Goal: Task Accomplishment & Management: Use online tool/utility

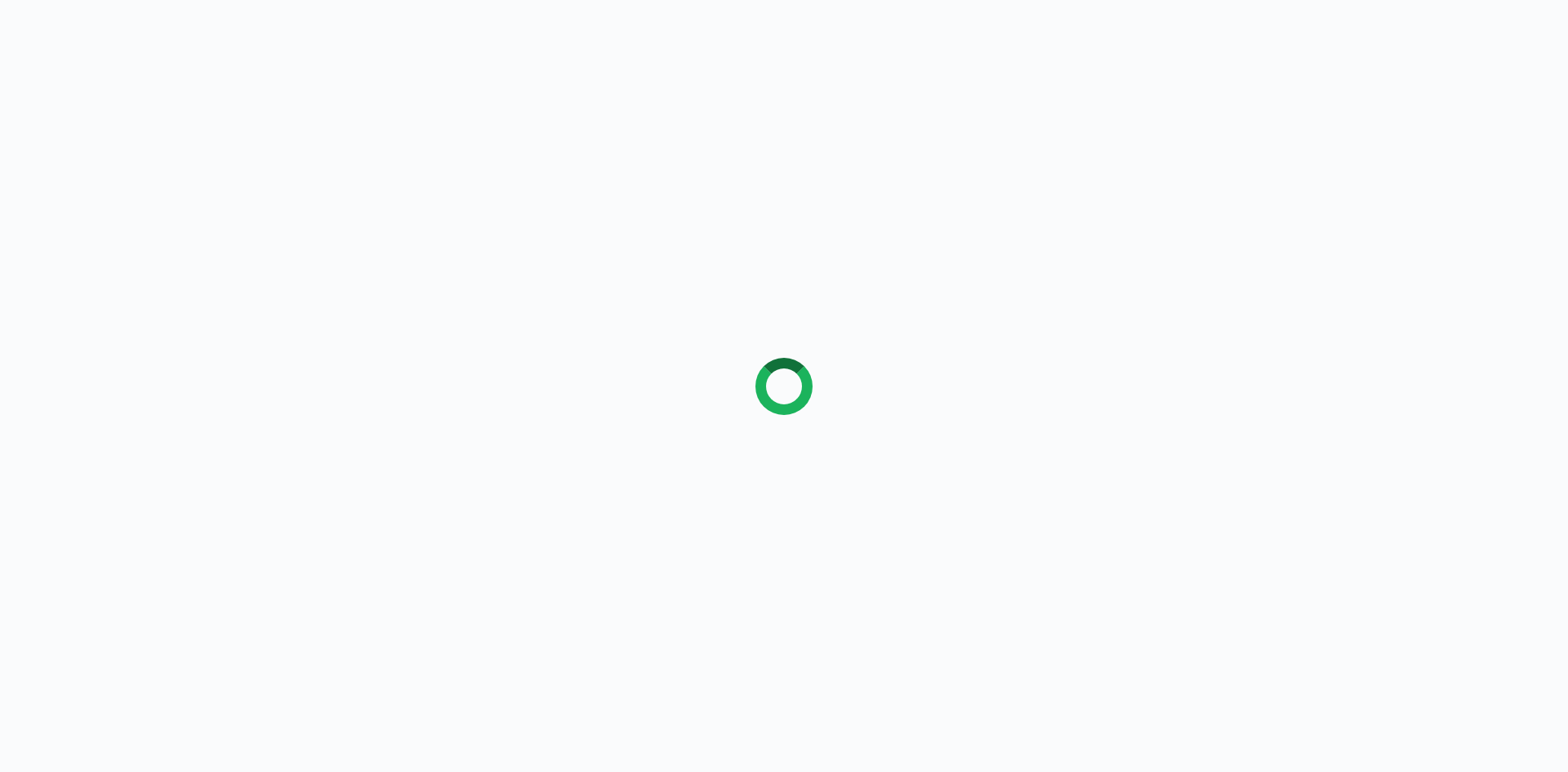
click at [713, 366] on div at bounding box center [784, 386] width 1568 height 772
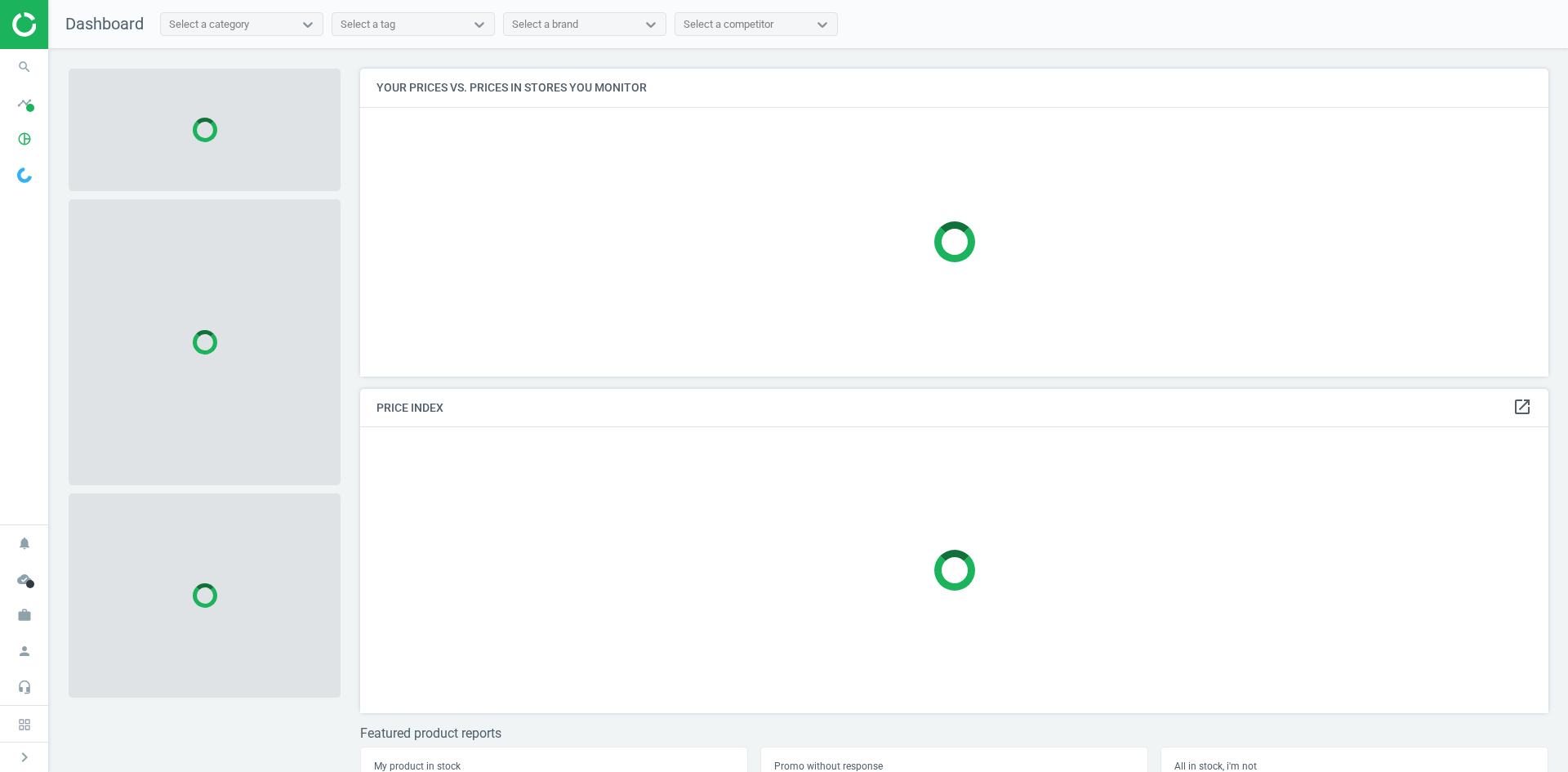
scroll to position [333, 1201]
click at [9, 68] on span "search" at bounding box center [25, 68] width 49 height 36
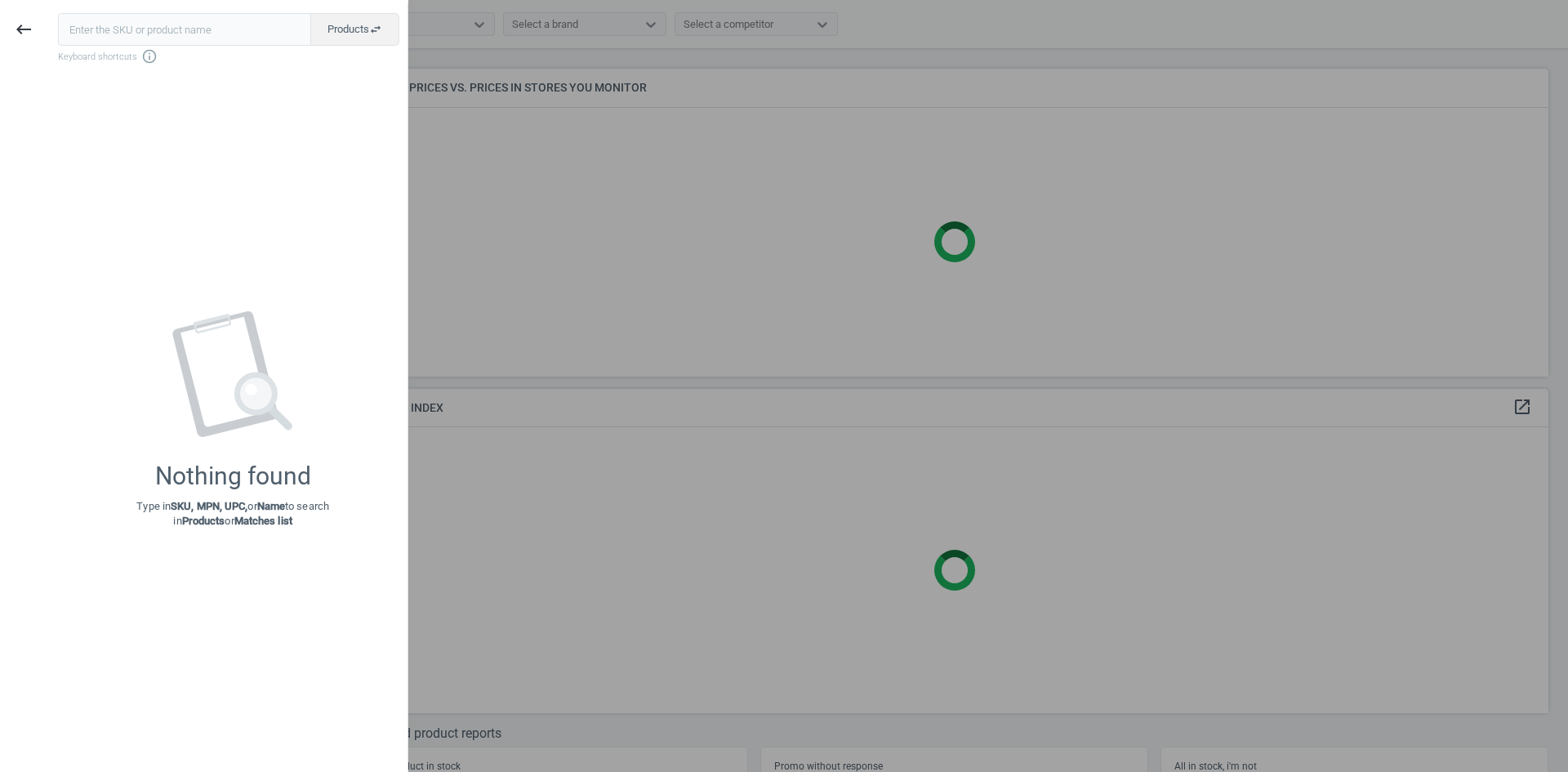
click at [130, 29] on input "text" at bounding box center [184, 29] width 253 height 32
type input "12912899"
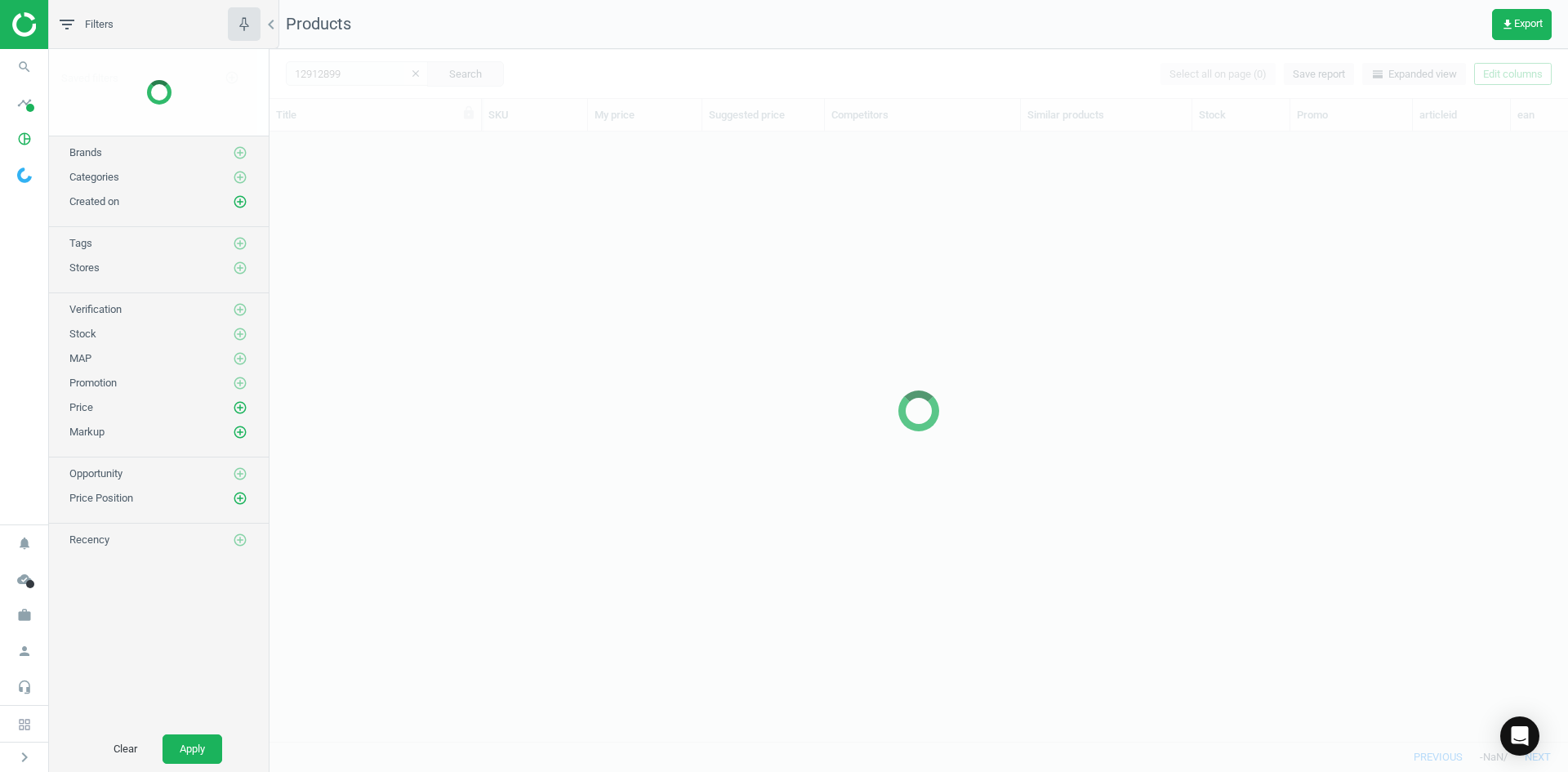
scroll to position [585, 1286]
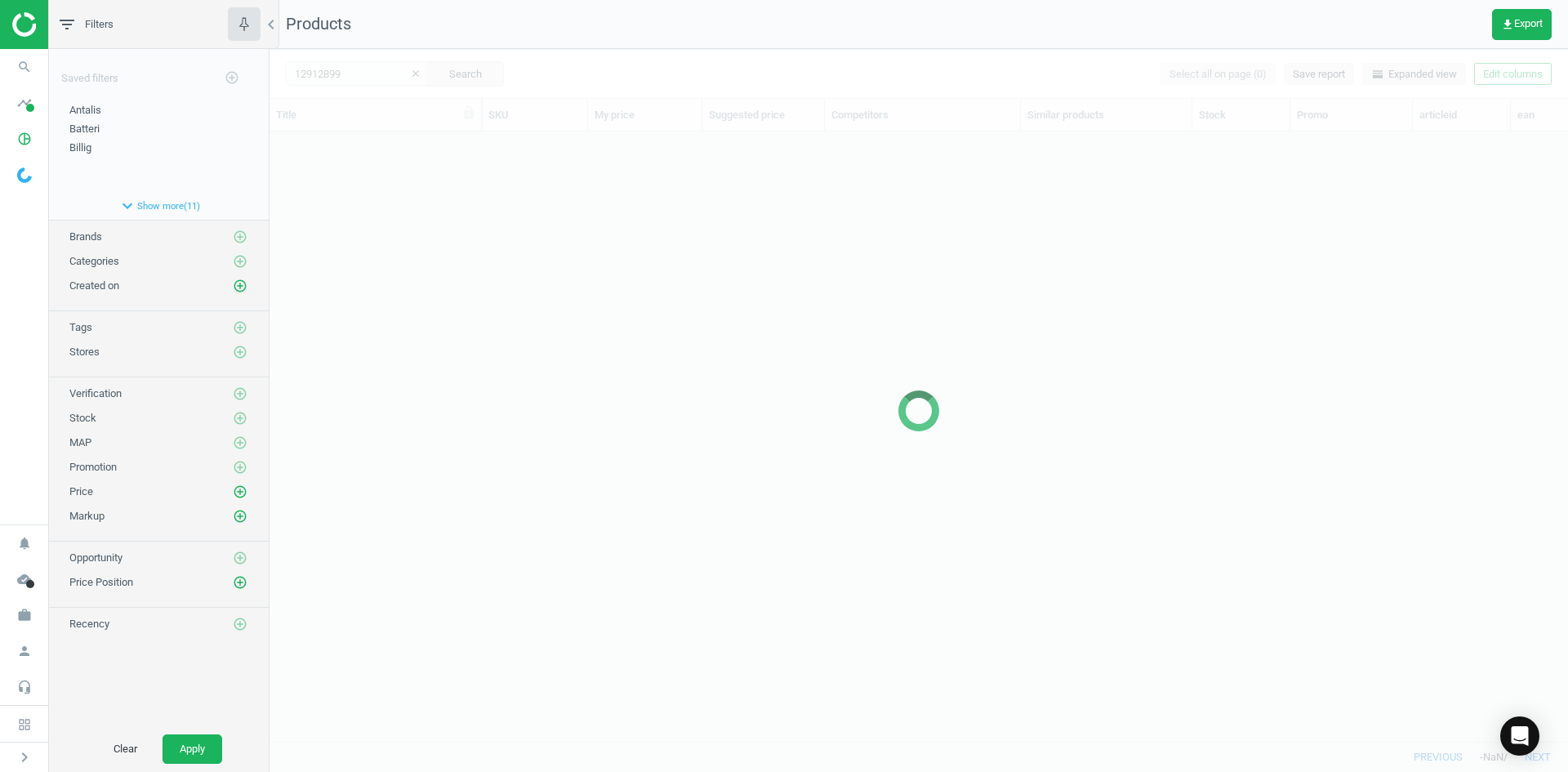
click at [558, 210] on div at bounding box center [919, 411] width 1298 height 723
click at [559, 209] on div at bounding box center [919, 411] width 1298 height 723
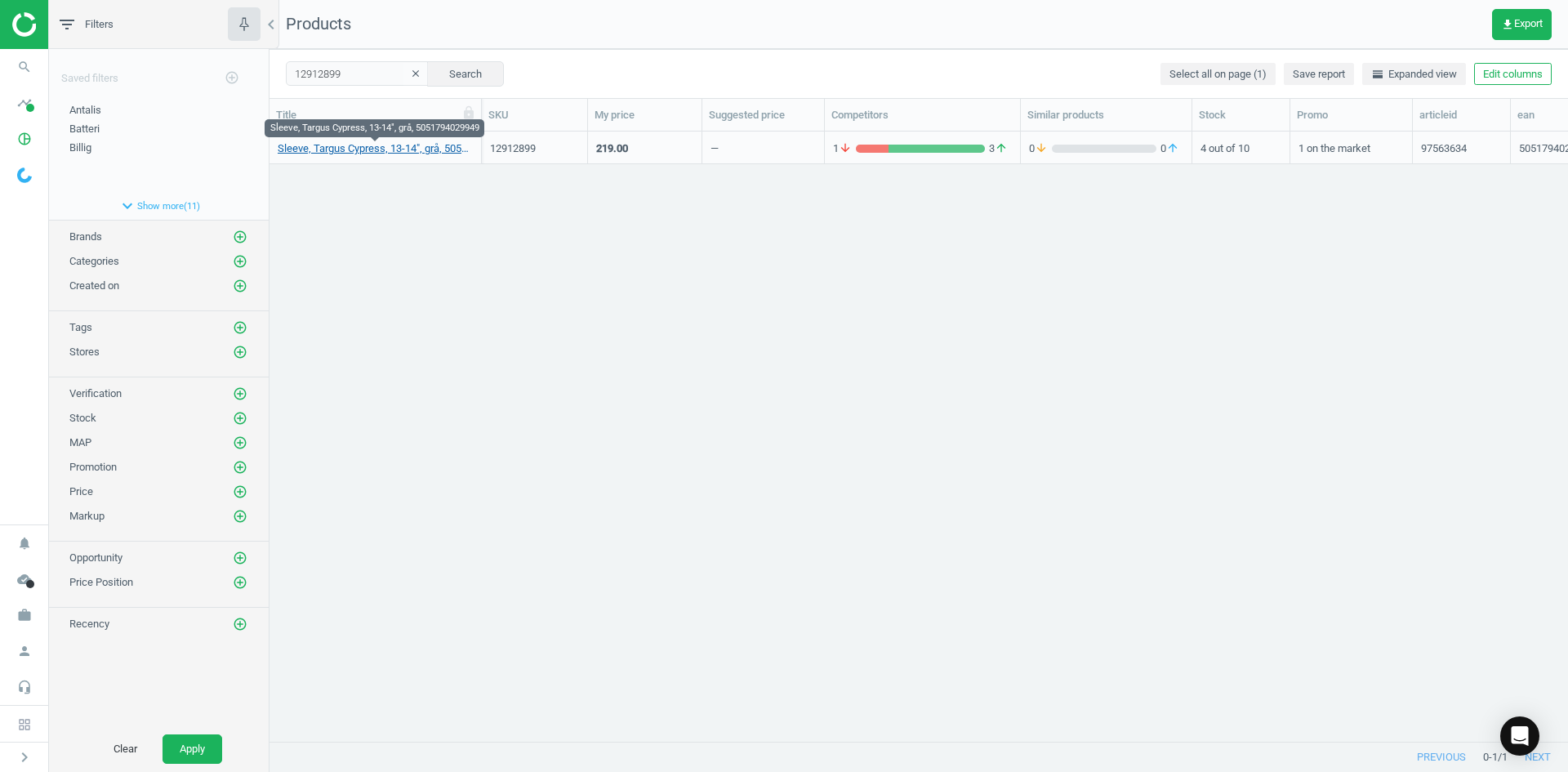
click at [422, 145] on link "Sleeve, Targus Cypress, 13-14", grå, 5051794029949" at bounding box center [374, 148] width 195 height 14
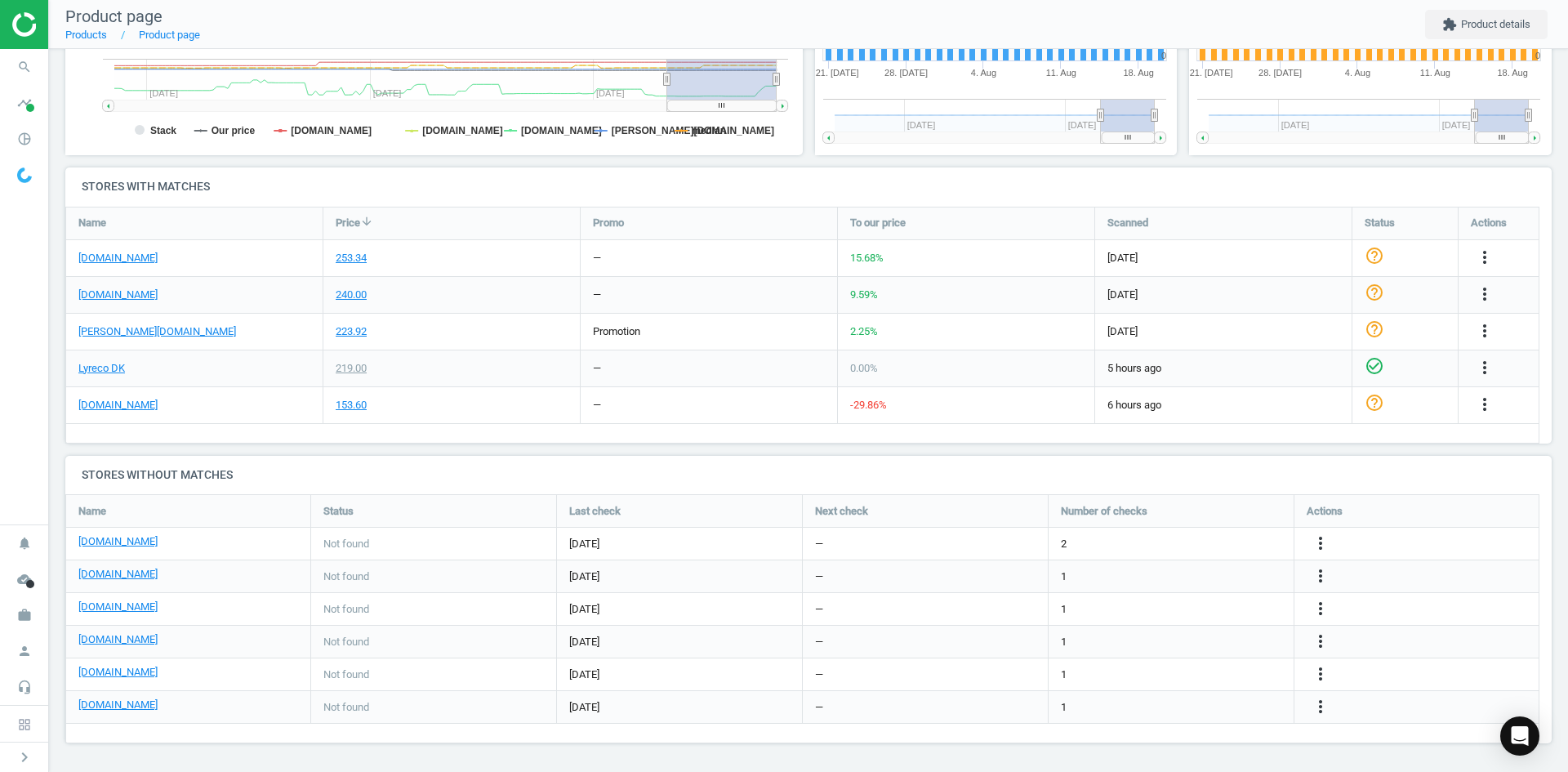
scroll to position [26, 0]
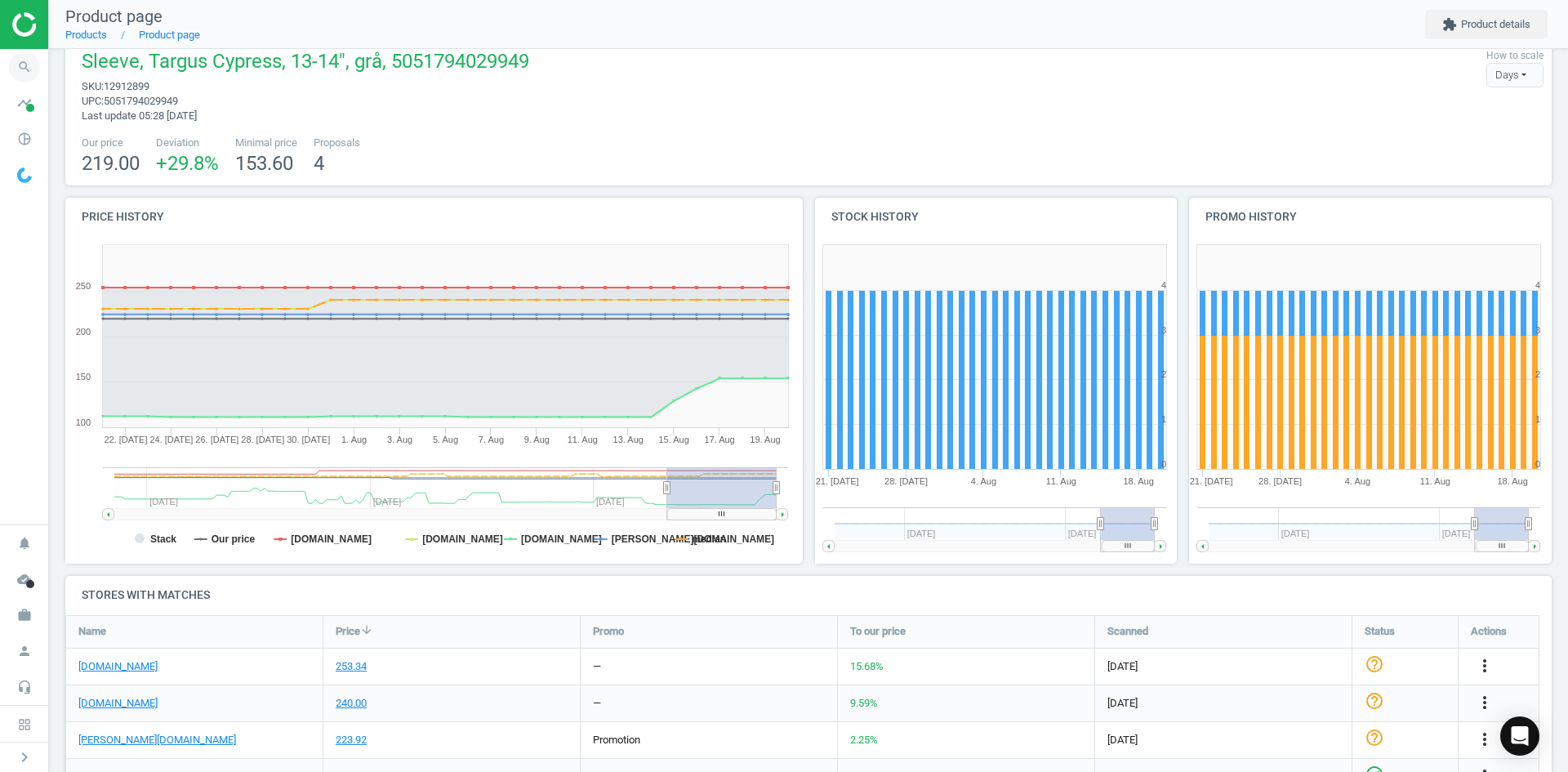
click at [23, 63] on icon "search" at bounding box center [24, 67] width 31 height 31
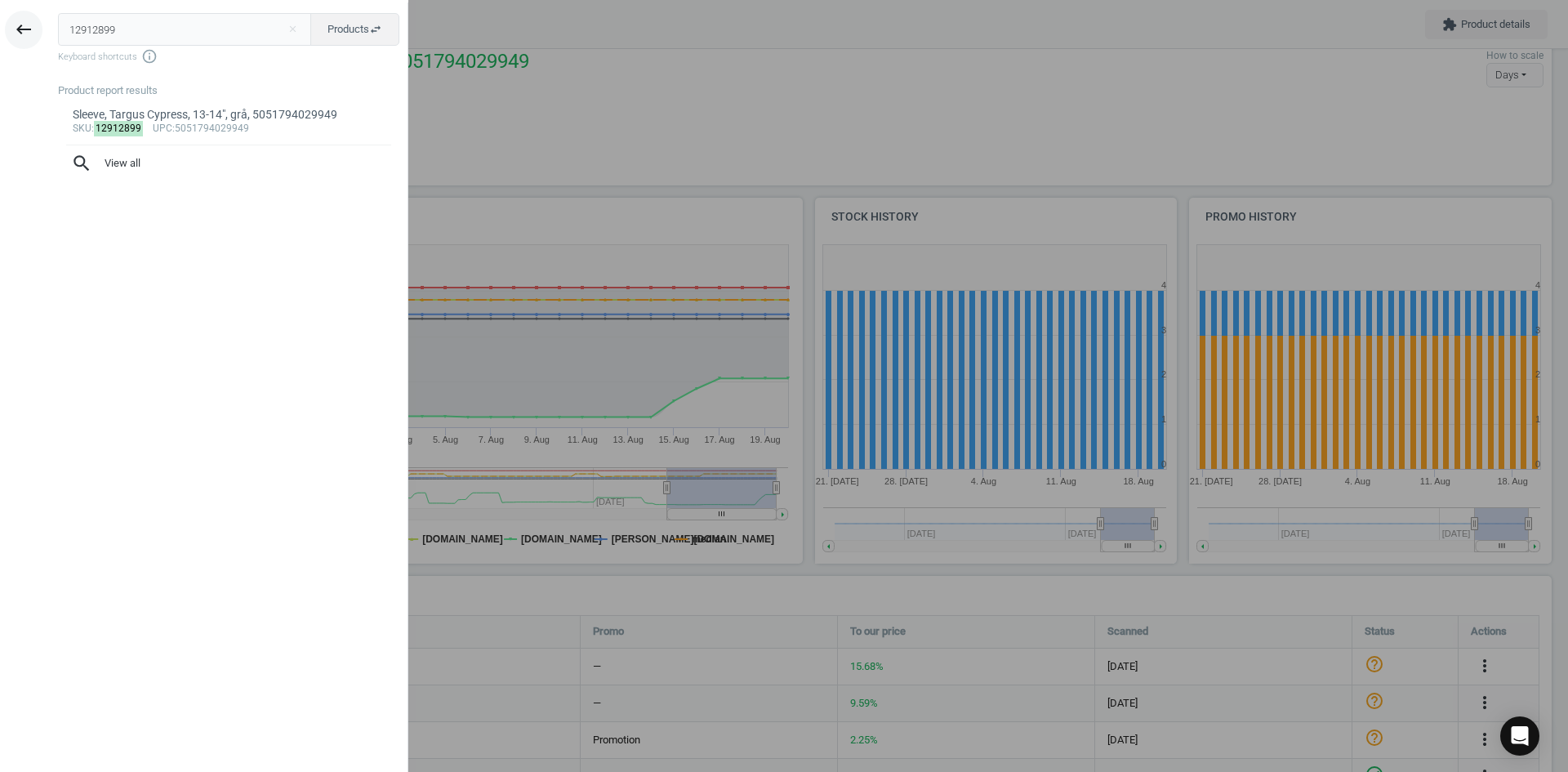
drag, startPoint x: 113, startPoint y: 26, endPoint x: 12, endPoint y: 26, distance: 101.0
click at [12, 26] on div "keyboard_backspace 12912899 close Products swap_horiz Keyboard shortcuts info_o…" at bounding box center [204, 389] width 409 height 772
type input "17231627"
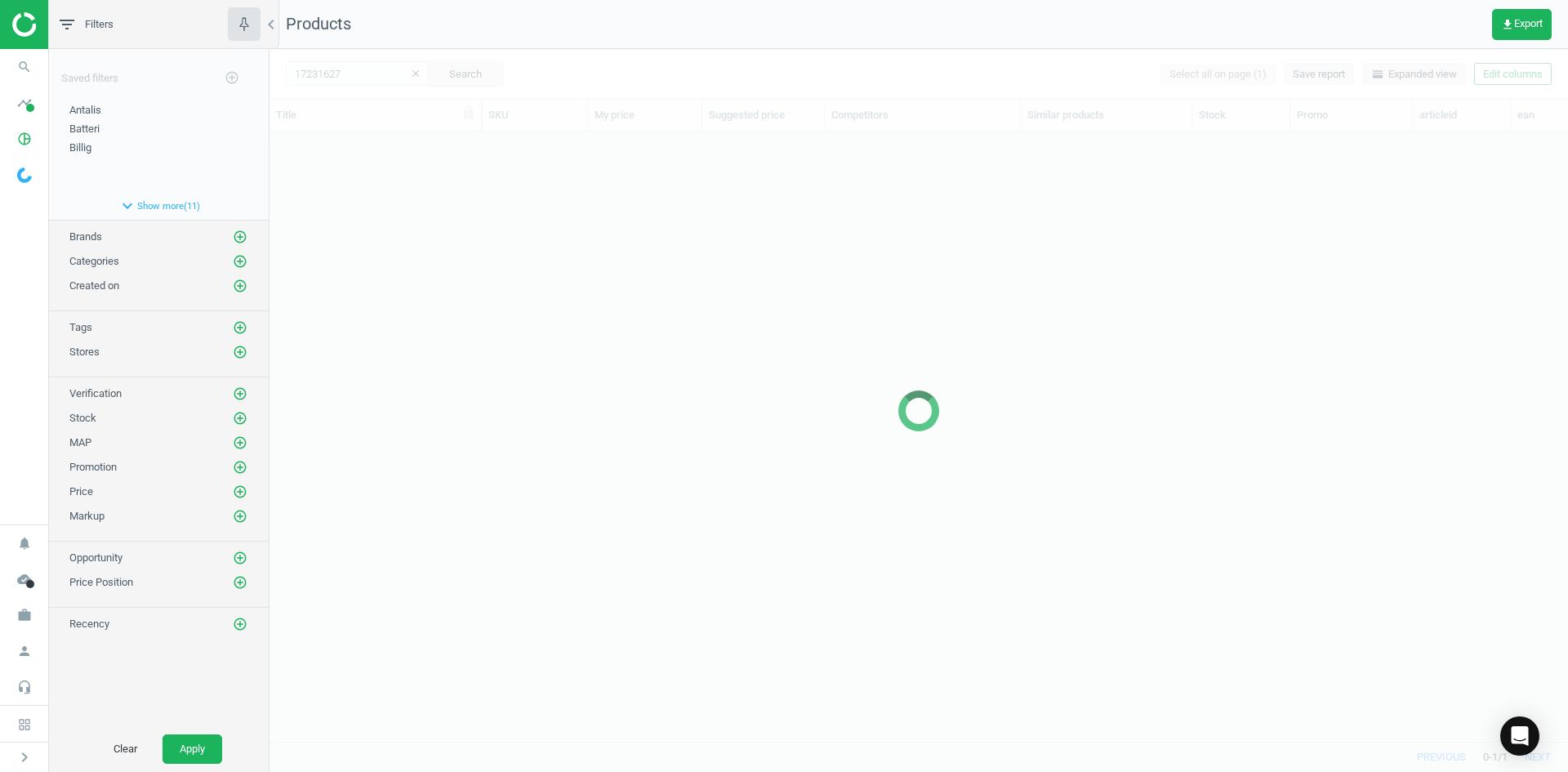
scroll to position [585, 1286]
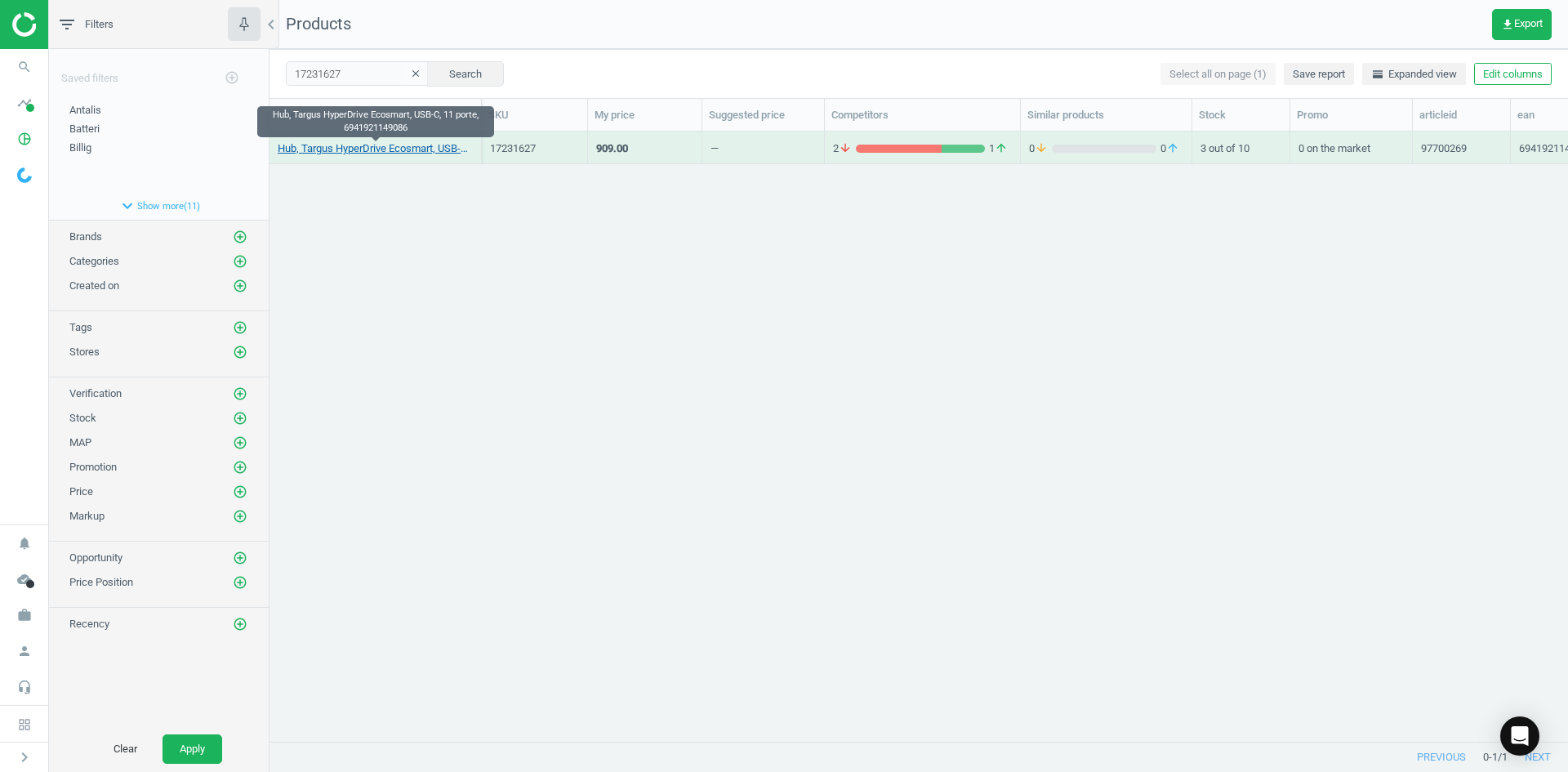
click at [371, 146] on link "Hub, Targus HyperDrive Ecosmart, USB-C, 11 porte, 6941921149086" at bounding box center [374, 148] width 195 height 14
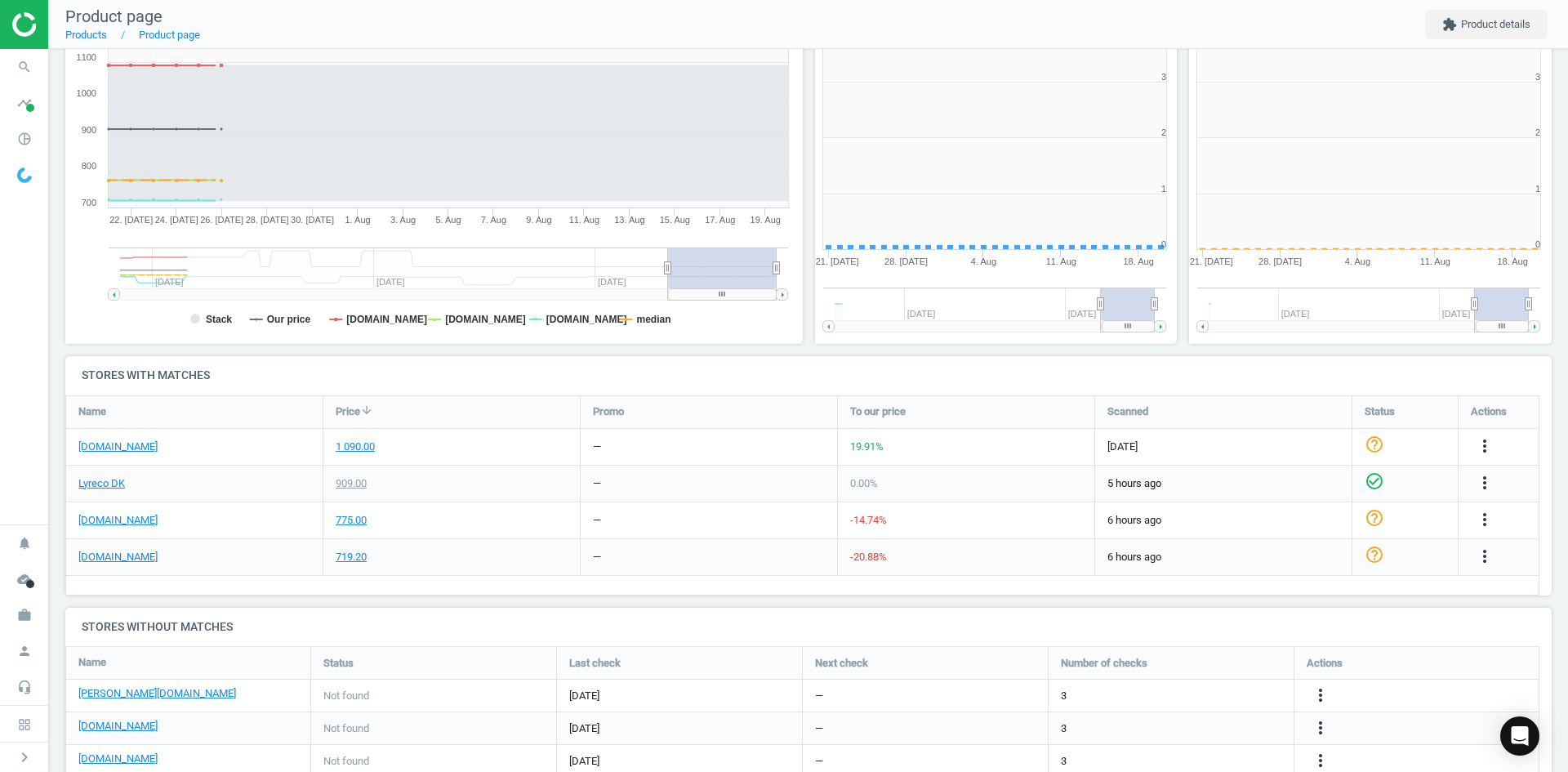
scroll to position [352, 385]
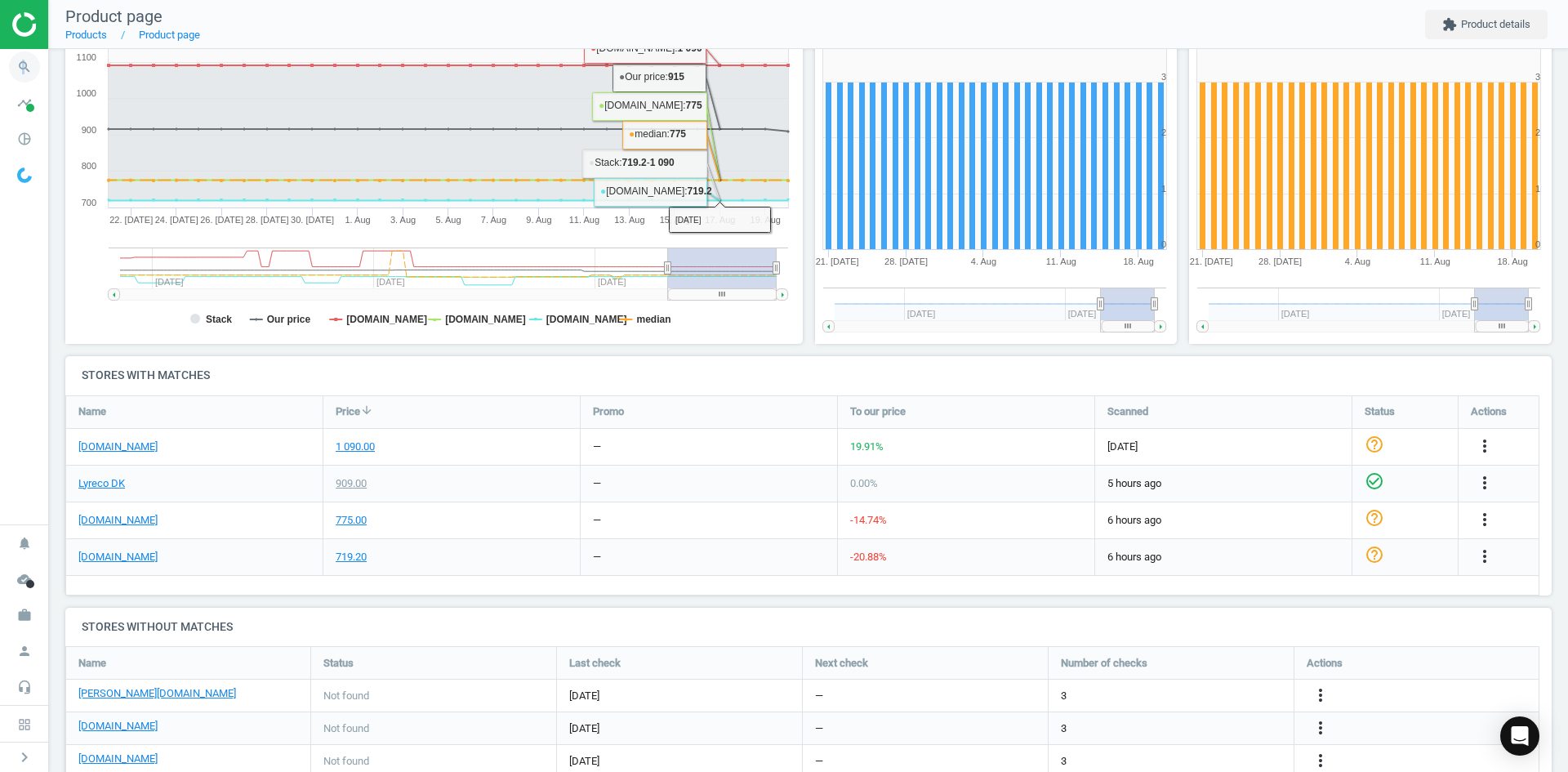
click at [23, 64] on icon "search" at bounding box center [24, 67] width 31 height 31
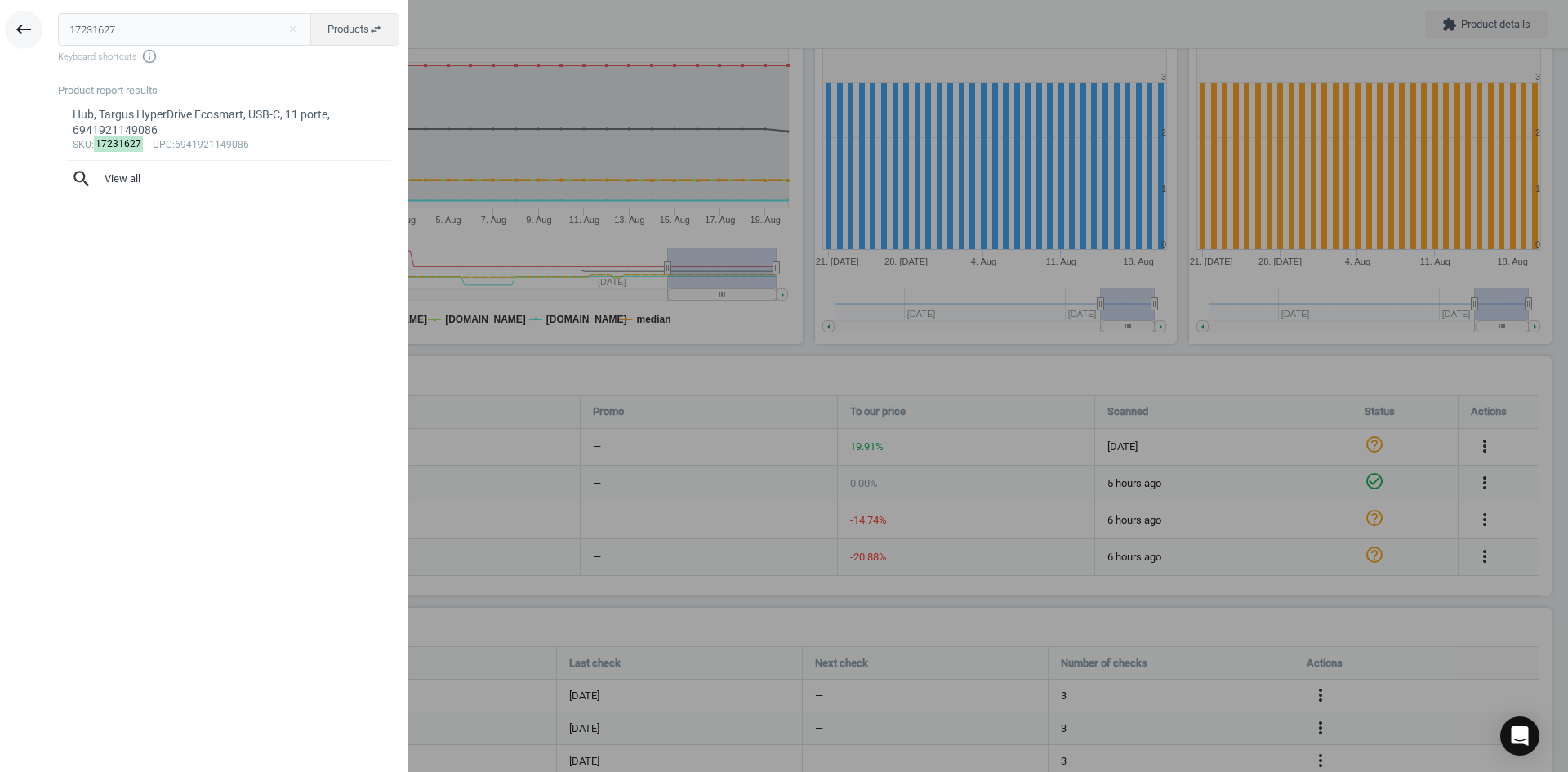
drag, startPoint x: 152, startPoint y: 32, endPoint x: 37, endPoint y: 28, distance: 115.1
click at [38, 28] on div "keyboard_backspace 17231627 close Products swap_horiz Keyboard shortcuts info_o…" at bounding box center [204, 389] width 409 height 772
type input "20582619"
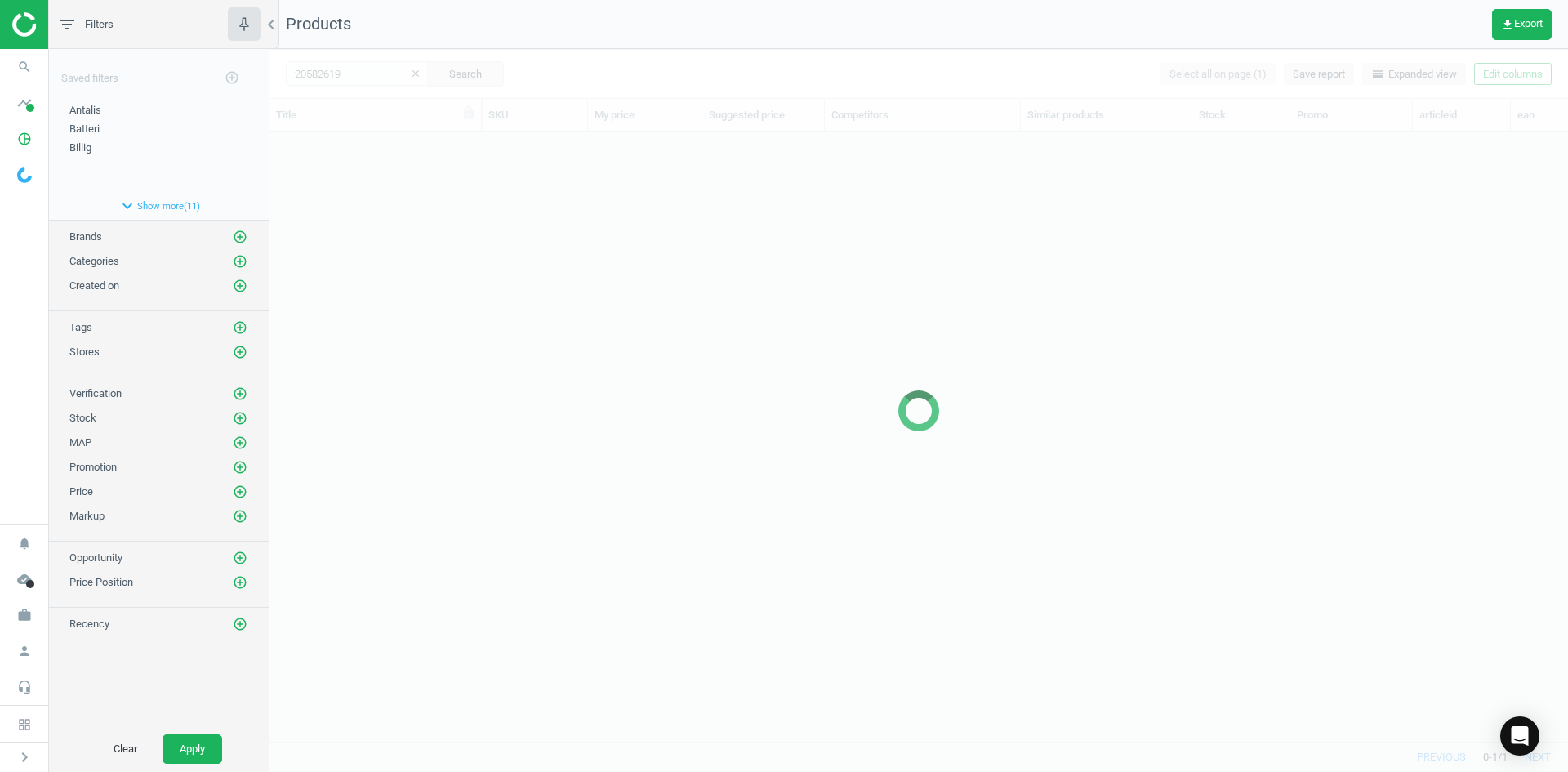
scroll to position [585, 1286]
drag, startPoint x: 497, startPoint y: 404, endPoint x: 414, endPoint y: 235, distance: 188.3
click at [487, 389] on div at bounding box center [919, 411] width 1298 height 723
click at [400, 205] on div at bounding box center [919, 411] width 1298 height 723
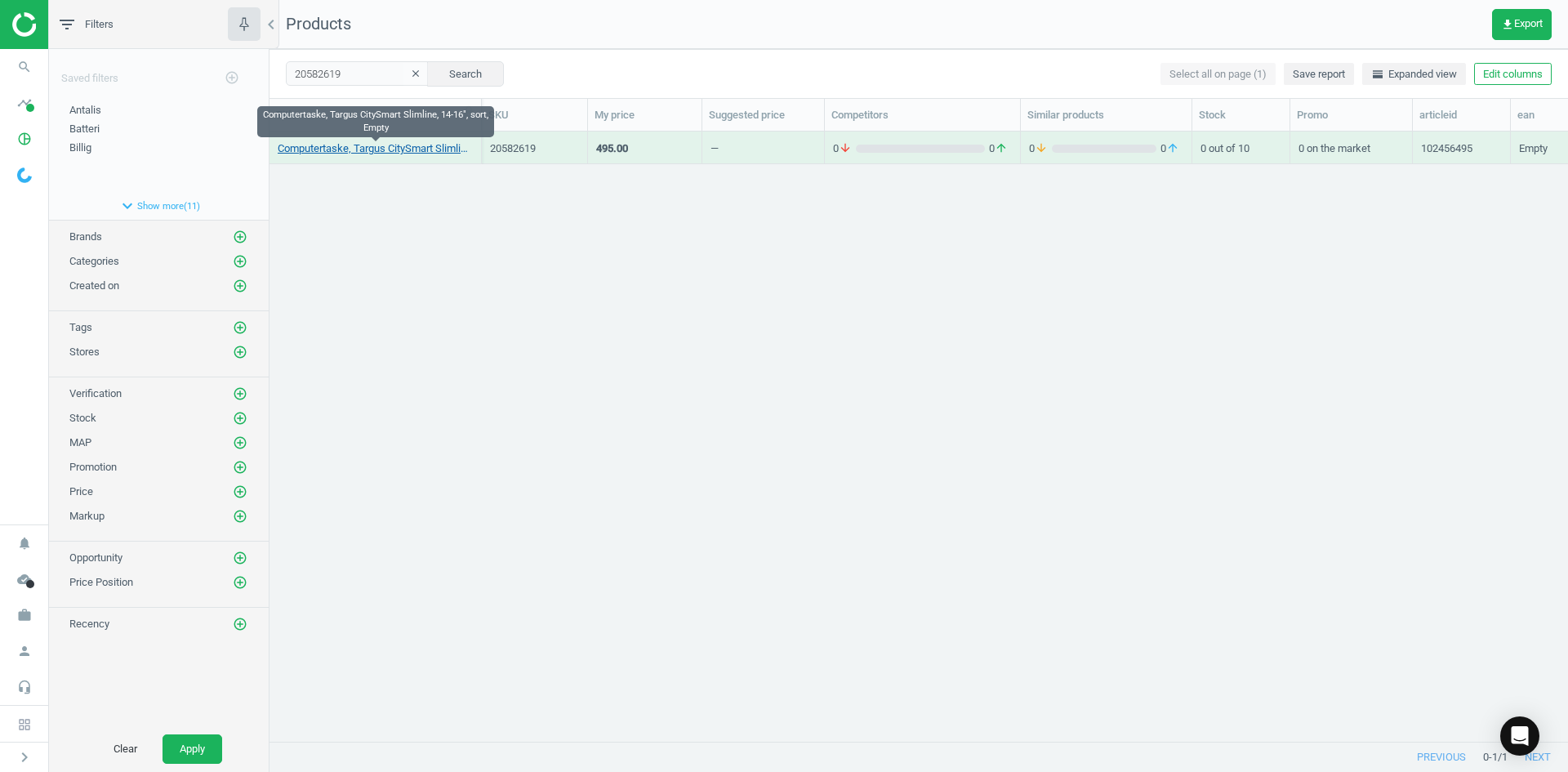
click at [392, 150] on link "Computertaske, Targus CitySmart Slimline, 14-16", sort, Empty" at bounding box center [374, 148] width 195 height 14
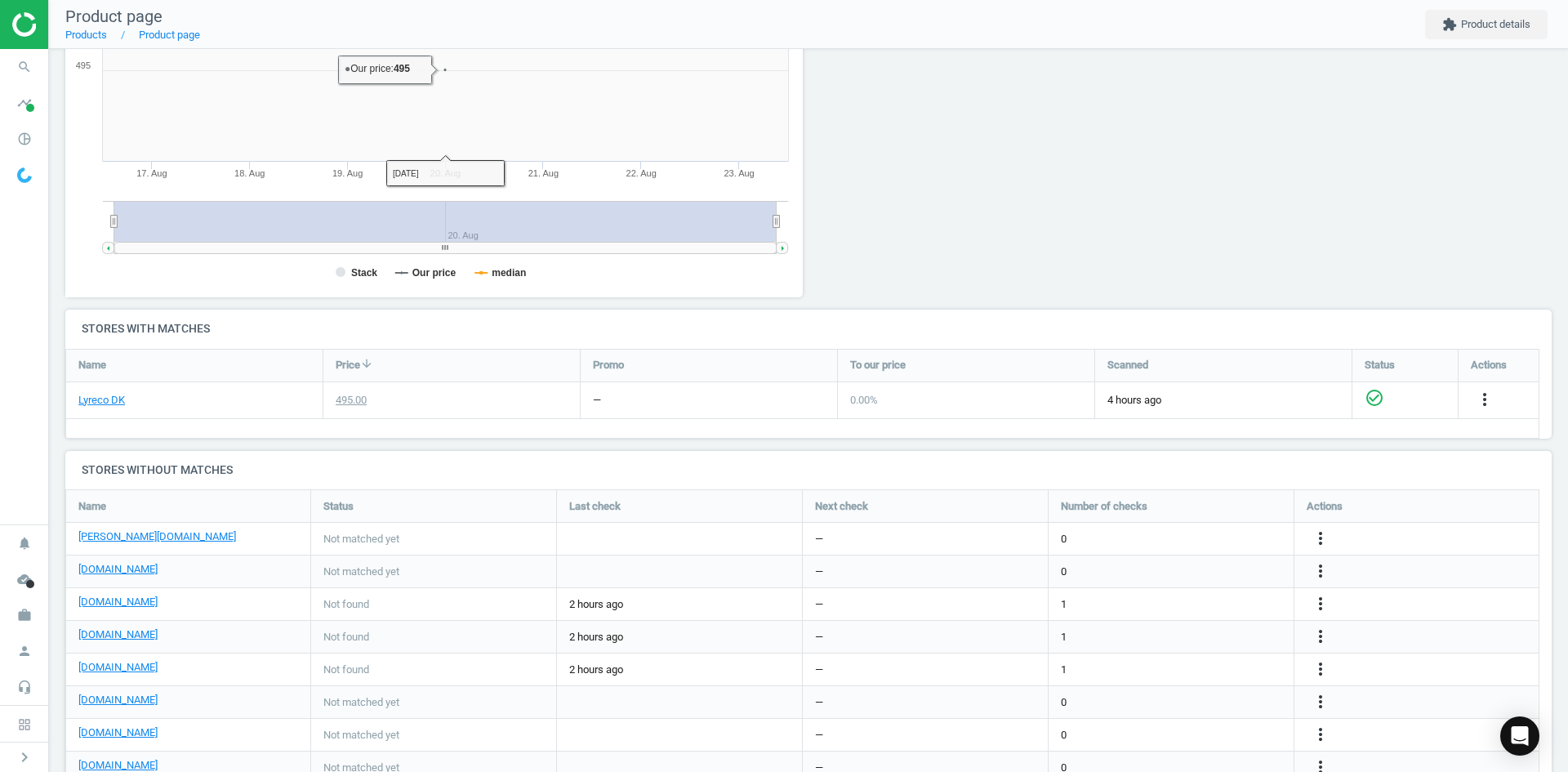
scroll to position [409, 0]
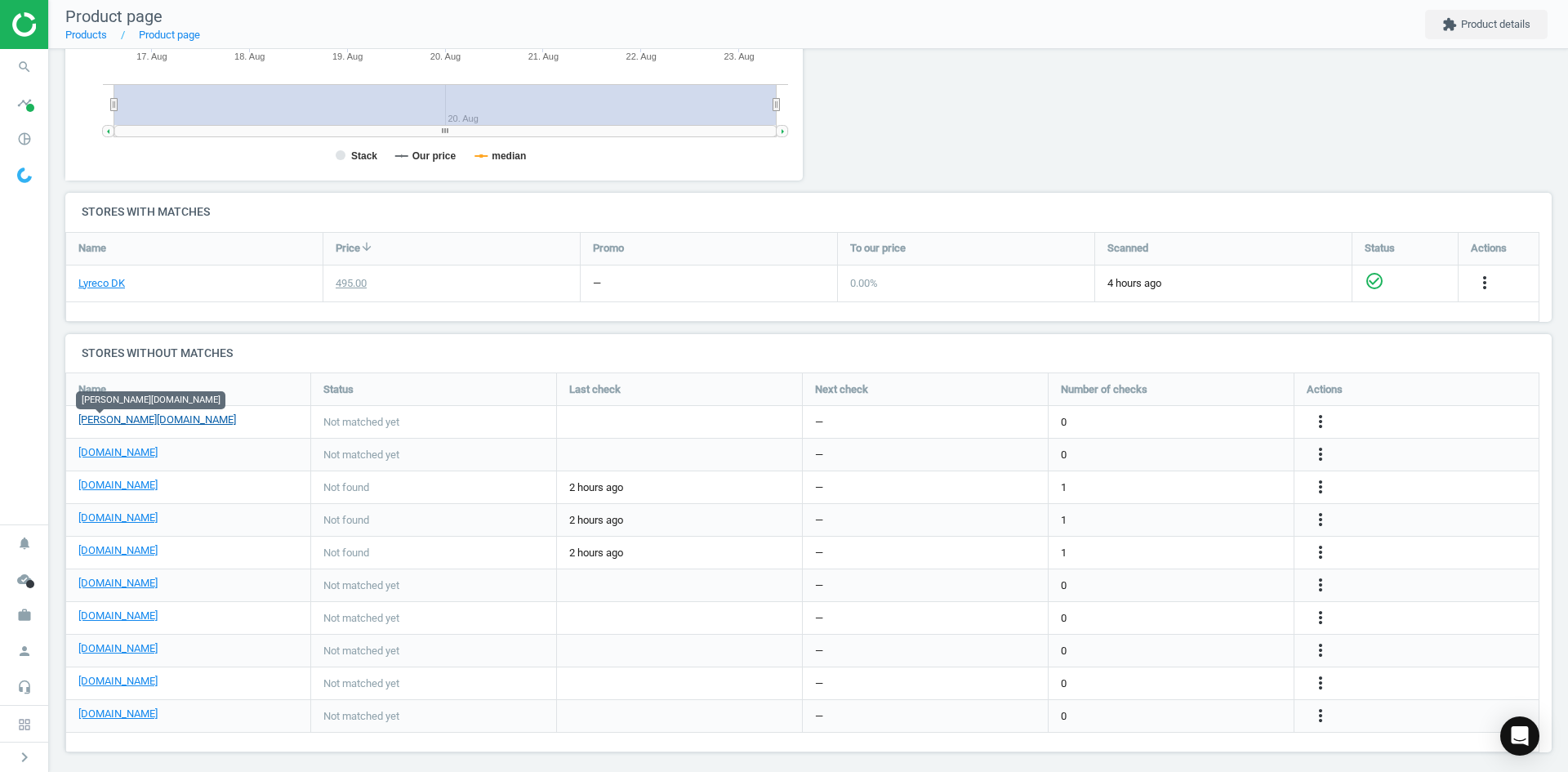
click at [115, 424] on link "[PERSON_NAME][DOMAIN_NAME]" at bounding box center [157, 419] width 158 height 14
click at [110, 459] on link "[DOMAIN_NAME]" at bounding box center [117, 452] width 79 height 14
click at [122, 486] on link "[DOMAIN_NAME]" at bounding box center [117, 485] width 79 height 14
click at [107, 584] on link "[DOMAIN_NAME]" at bounding box center [117, 583] width 79 height 14
click at [95, 623] on link "[DOMAIN_NAME]" at bounding box center [117, 615] width 79 height 14
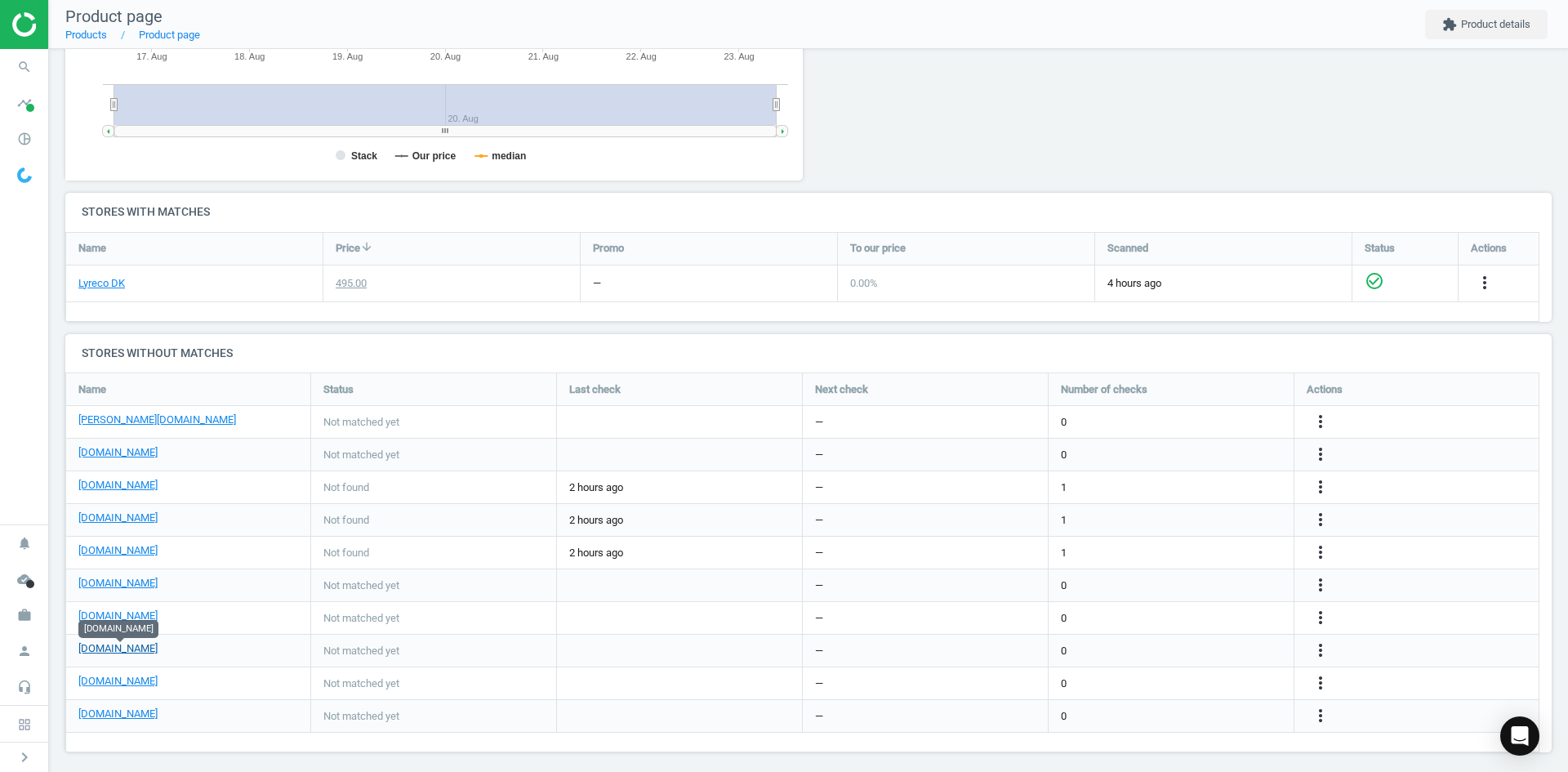
click at [106, 654] on link "[DOMAIN_NAME]" at bounding box center [117, 647] width 79 height 14
click at [124, 683] on link "[DOMAIN_NAME]" at bounding box center [117, 681] width 79 height 14
click at [1321, 685] on icon "more_vert" at bounding box center [1320, 683] width 20 height 20
click at [1144, 685] on link "Edit URL/product option" at bounding box center [1193, 683] width 223 height 26
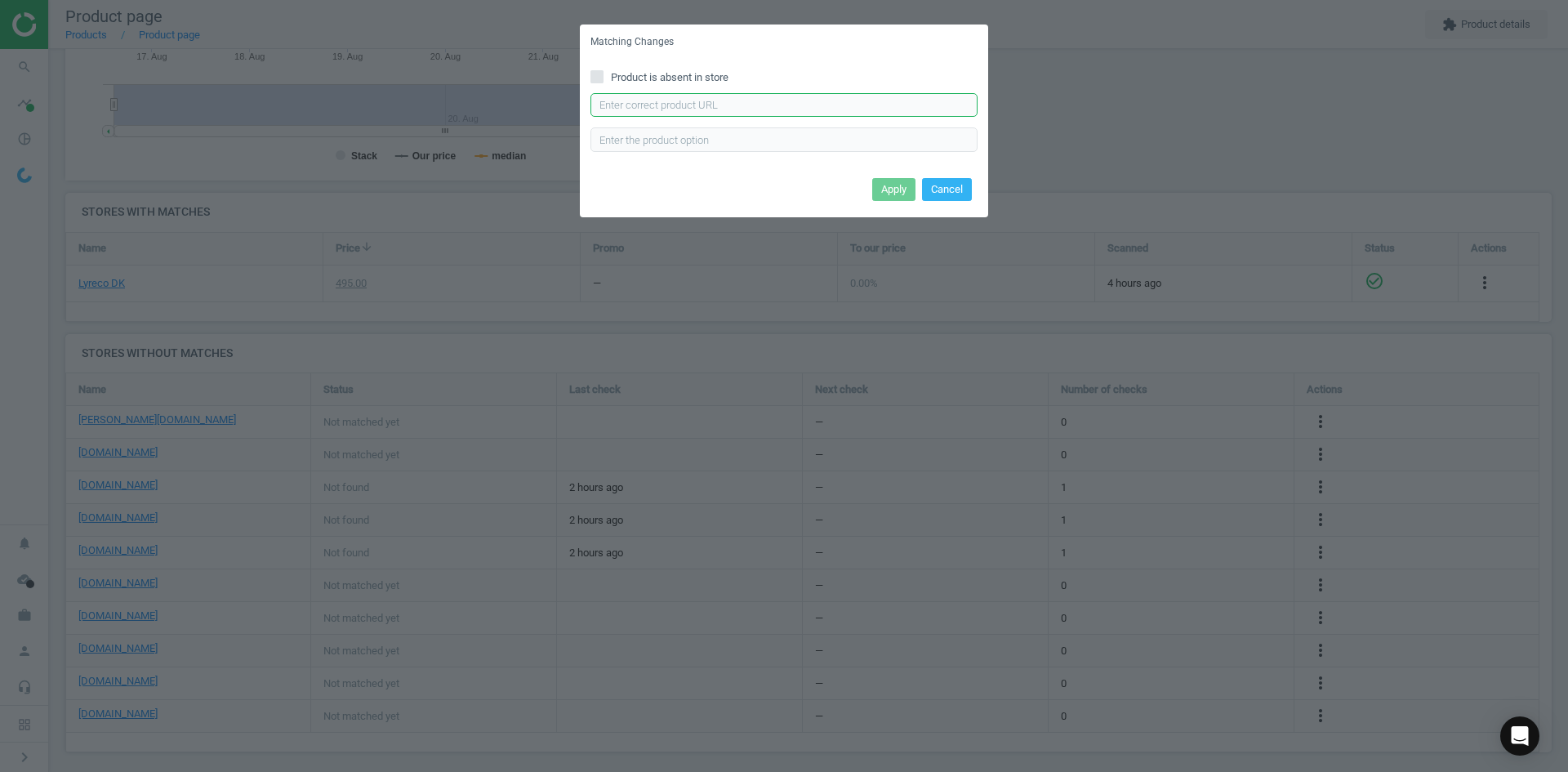
click at [815, 113] on input "text" at bounding box center [783, 106] width 387 height 25
paste input "[URL][DOMAIN_NAME][PERSON_NAME]"
type input "[URL][DOMAIN_NAME][PERSON_NAME]"
click at [888, 183] on button "Apply" at bounding box center [894, 189] width 44 height 23
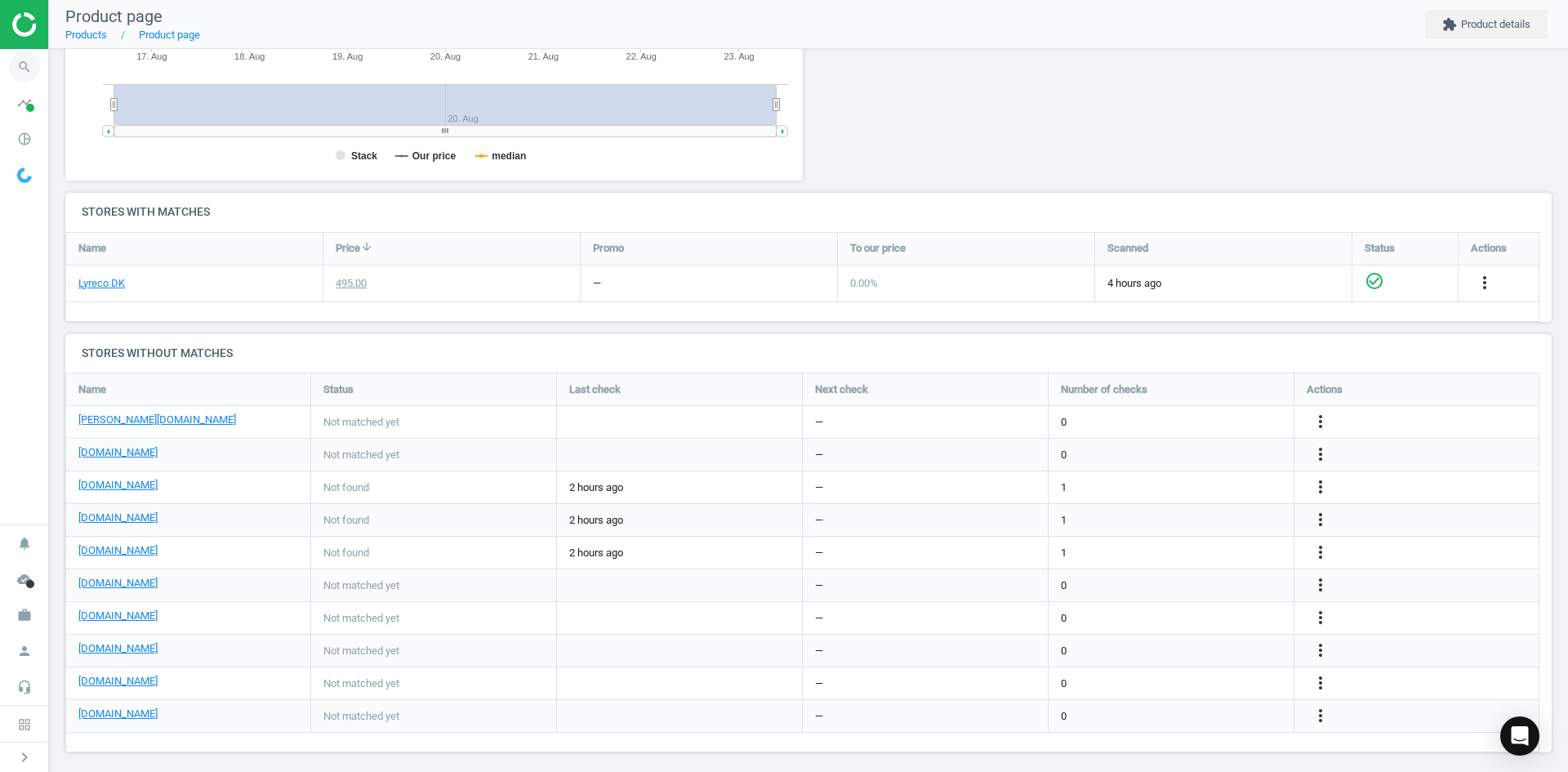
click at [29, 84] on span "search" at bounding box center [25, 68] width 49 height 36
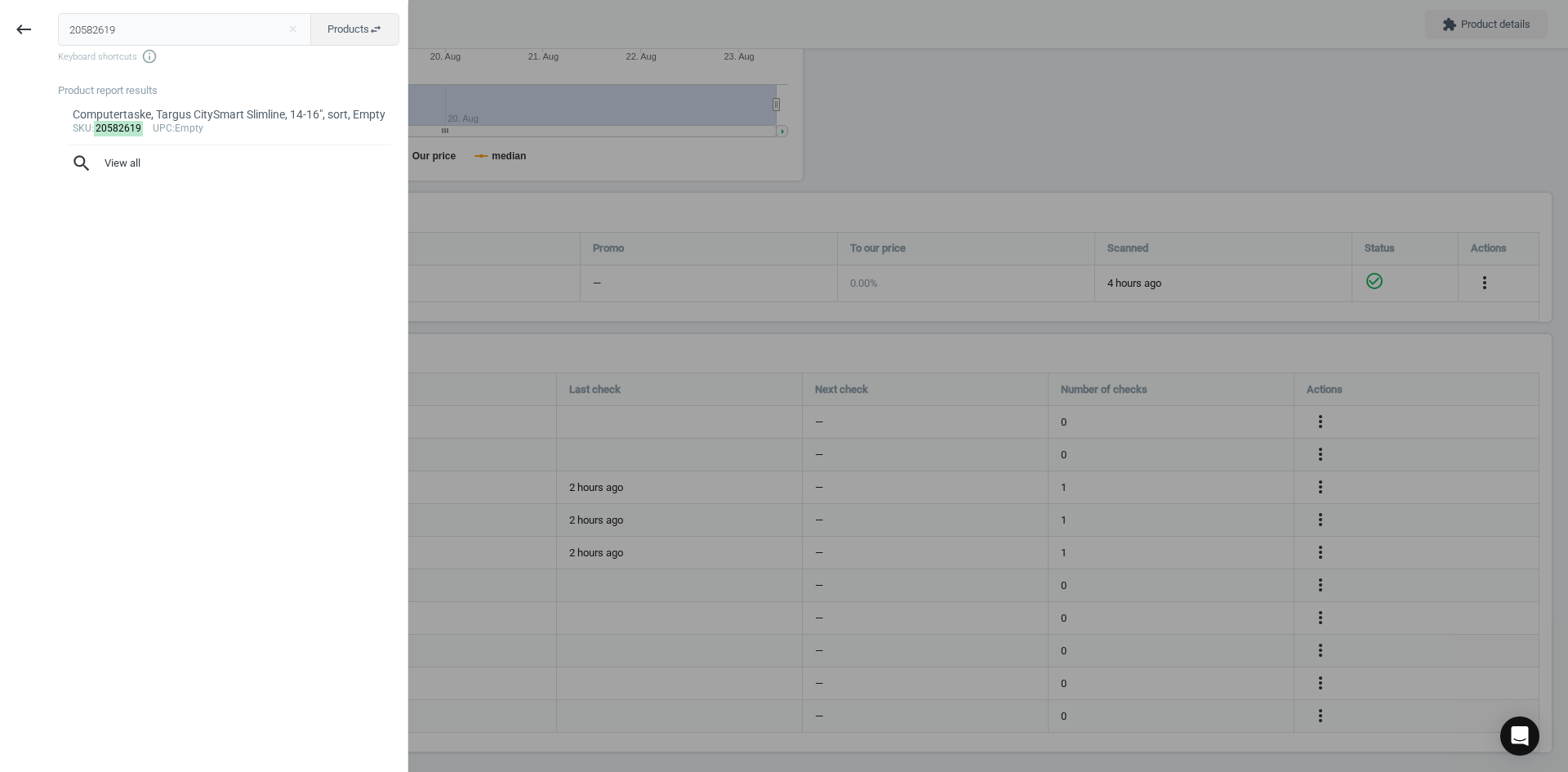
drag, startPoint x: 159, startPoint y: 29, endPoint x: 0, endPoint y: 46, distance: 159.9
click at [0, 46] on div "keyboard_backspace 20582619 close Products swap_horiz Keyboard shortcuts info_o…" at bounding box center [204, 389] width 409 height 772
type input "20582621"
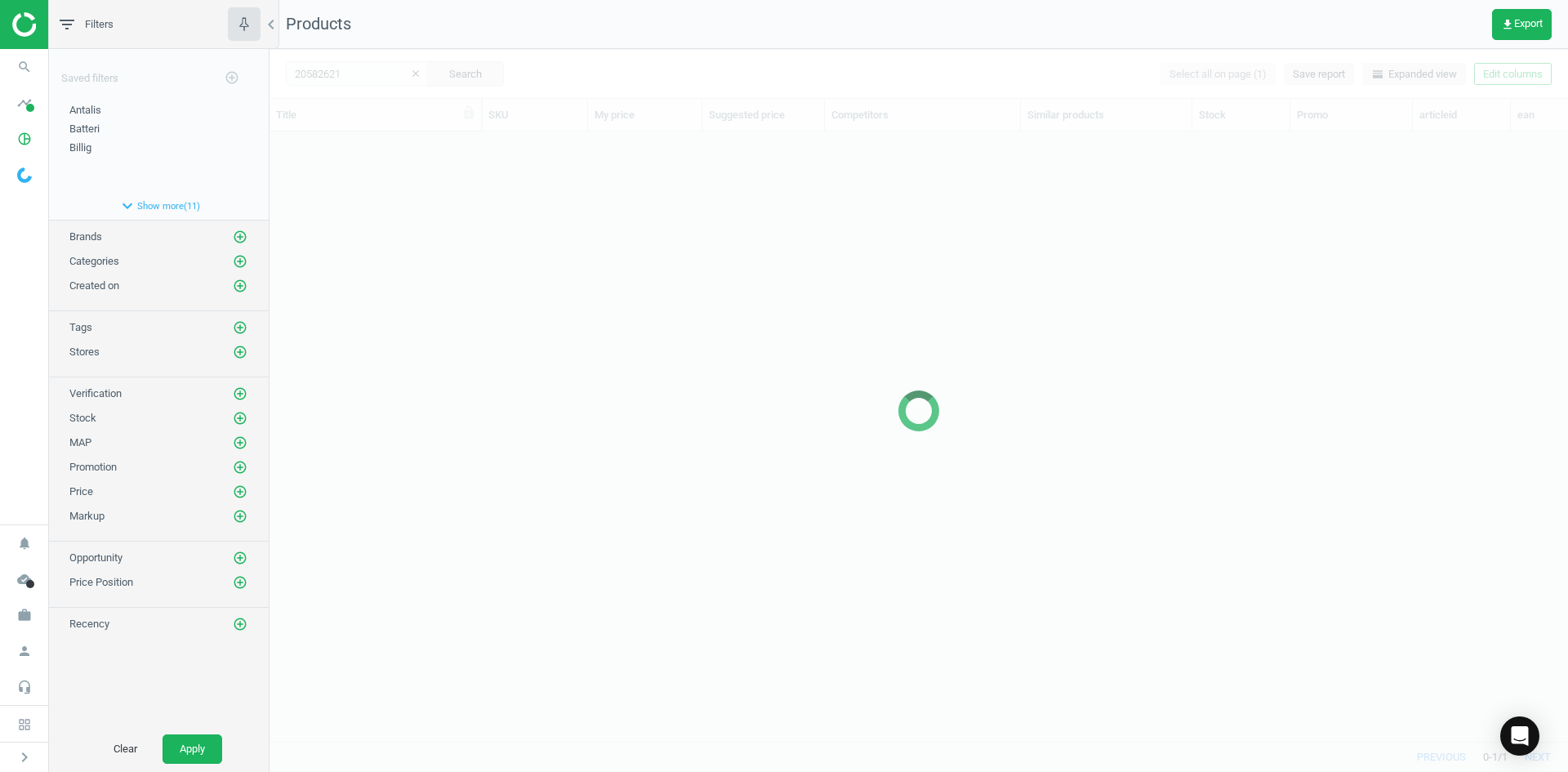
scroll to position [585, 1286]
click at [328, 175] on div at bounding box center [919, 411] width 1298 height 723
drag, startPoint x: 338, startPoint y: 193, endPoint x: 333, endPoint y: 207, distance: 14.9
click at [339, 193] on div at bounding box center [919, 411] width 1298 height 723
click at [350, 202] on div at bounding box center [919, 411] width 1298 height 723
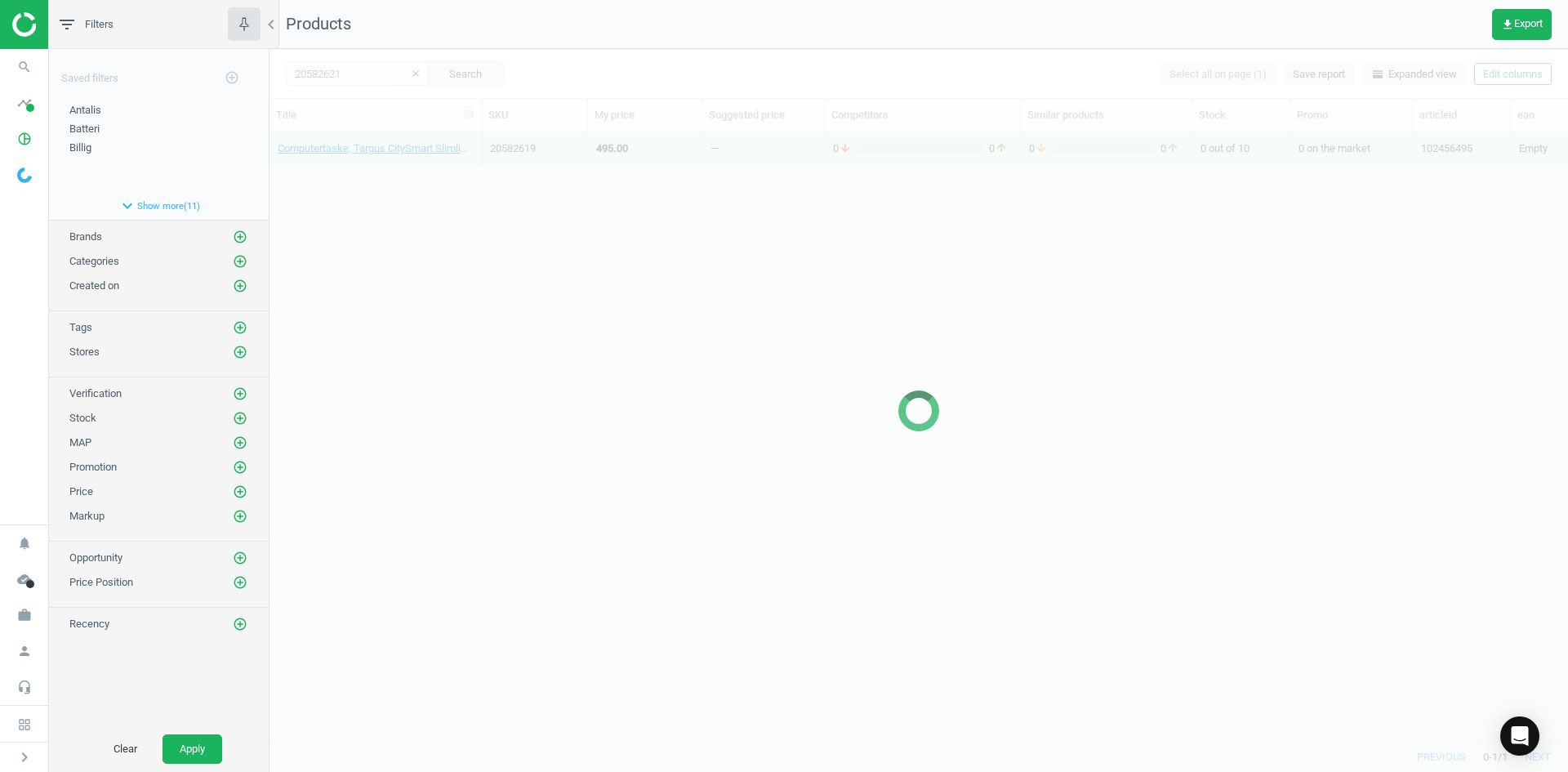
click at [350, 200] on div at bounding box center [919, 411] width 1298 height 723
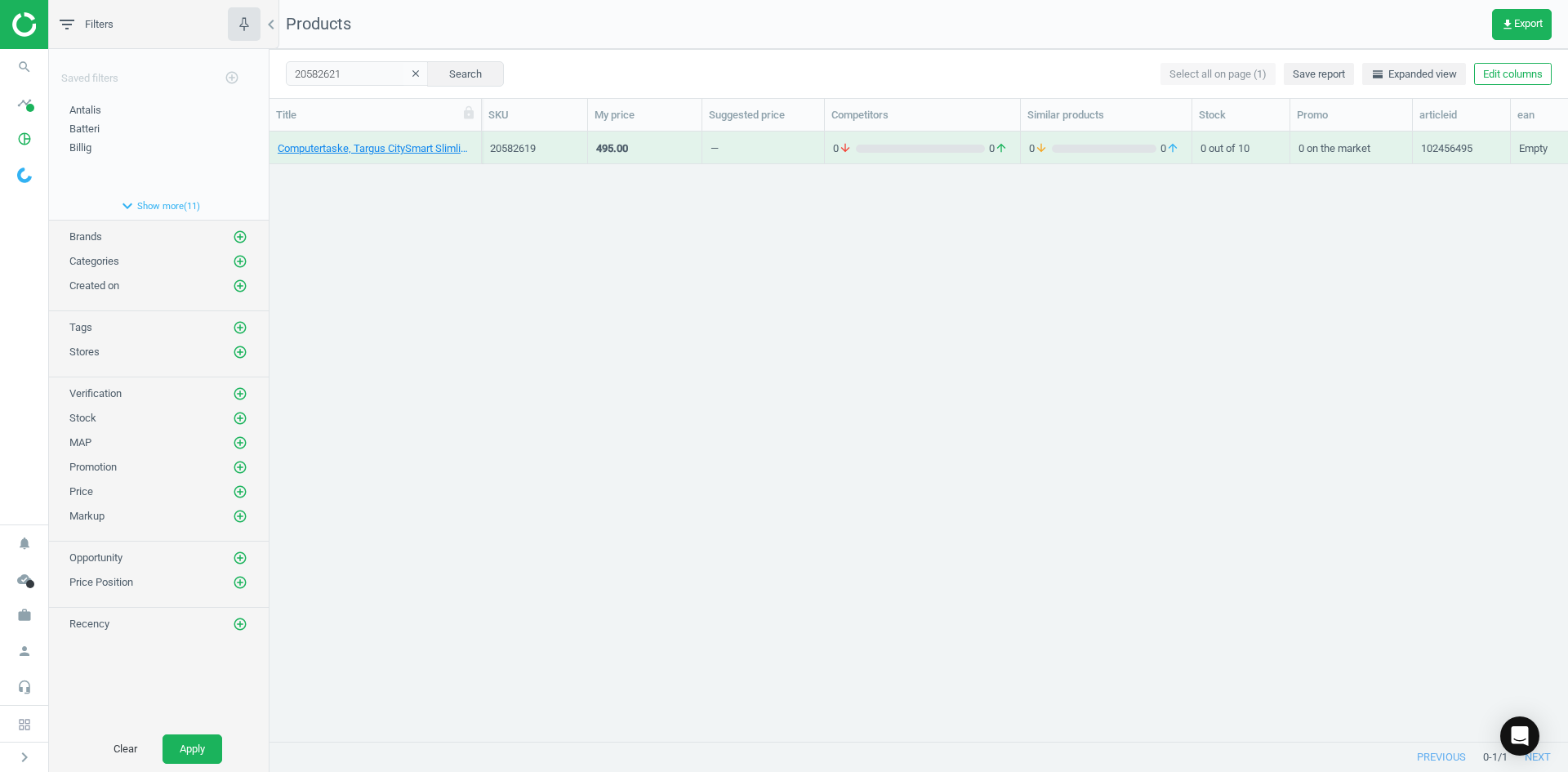
click at [351, 197] on div "Computertaske, Targus CitySmart Slimline, 14-16", sort, Empty 20582619 495.00 —…" at bounding box center [919, 430] width 1298 height 597
click at [337, 152] on link "Computerrygsæk, Targus Drifter, 16", sort, Empty" at bounding box center [374, 148] width 195 height 14
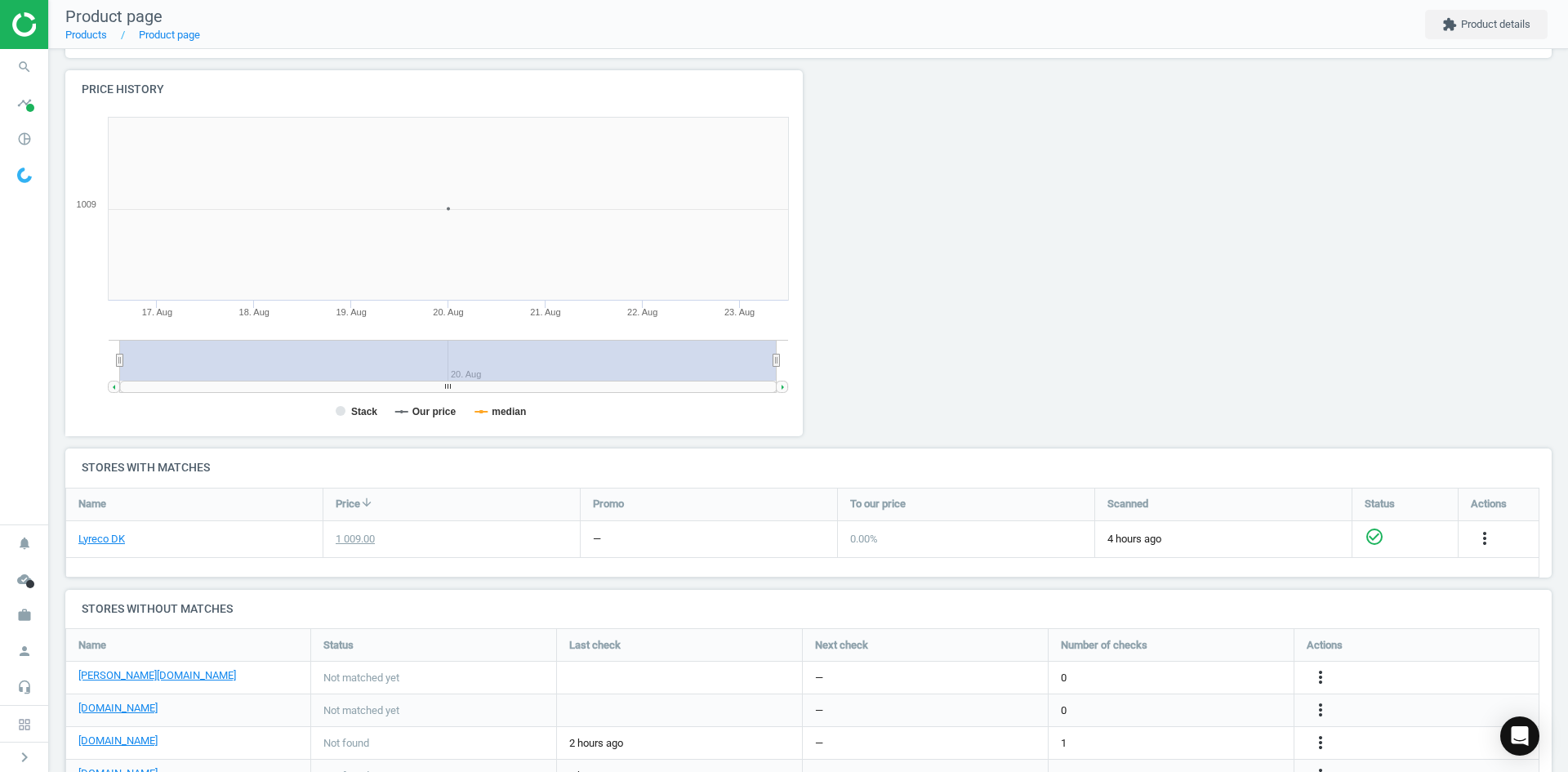
scroll to position [327, 0]
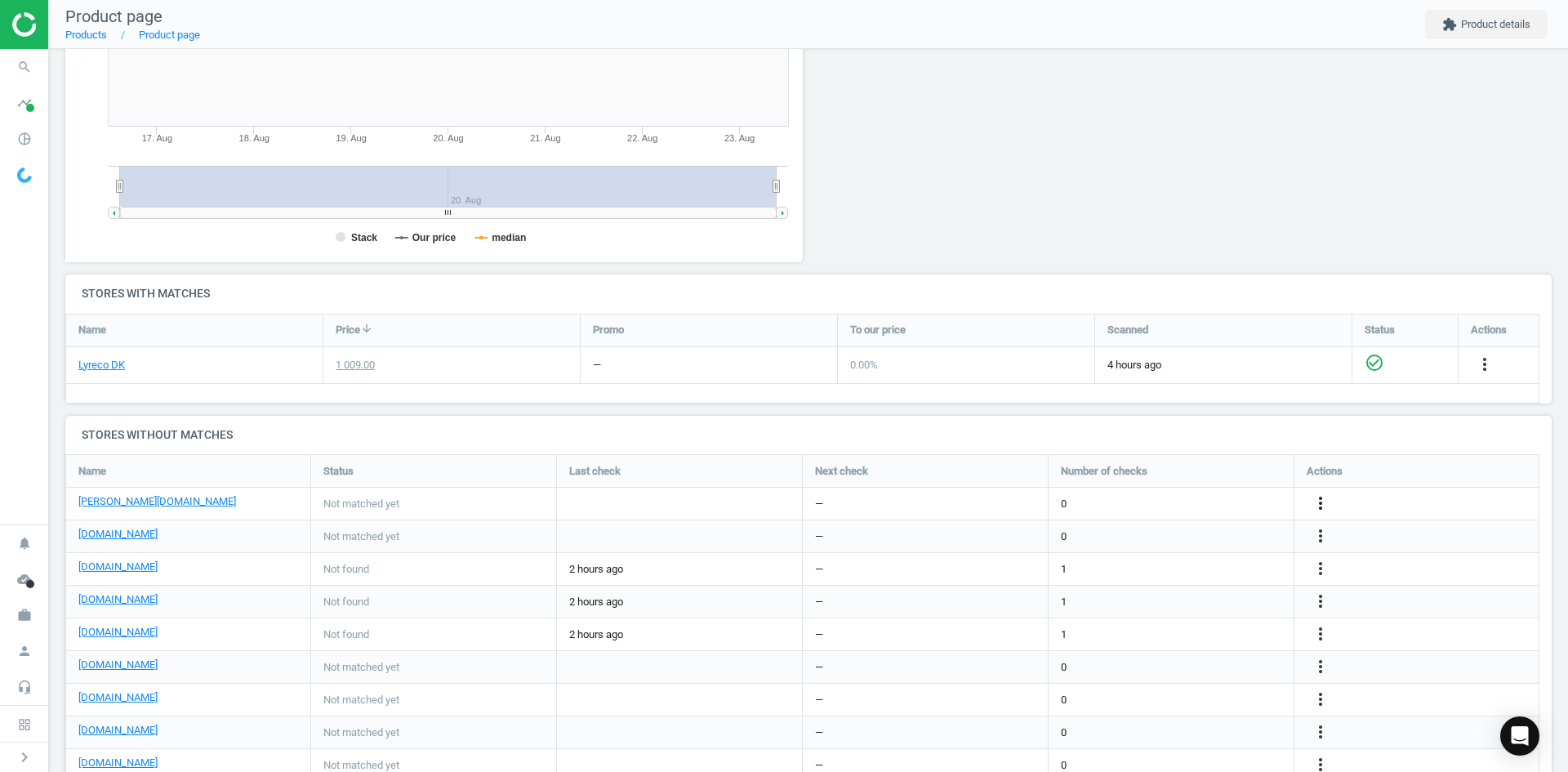
click at [1475, 374] on icon "more_vert" at bounding box center [1484, 364] width 20 height 20
click at [1187, 502] on link "Edit URL/product option" at bounding box center [1193, 503] width 223 height 26
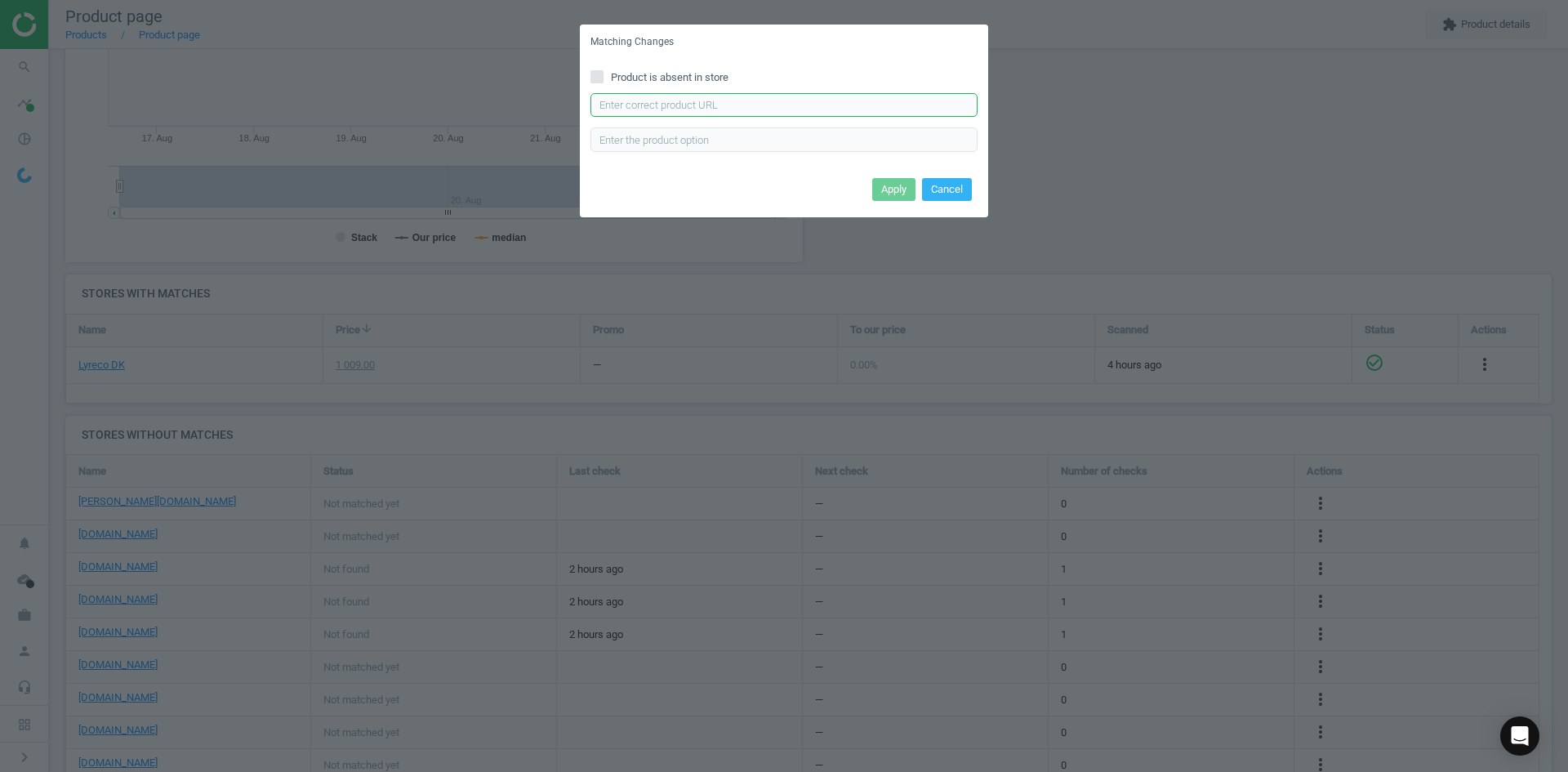
click at [706, 99] on input "text" at bounding box center [783, 106] width 387 height 25
paste input "[URL][DOMAIN_NAME][PERSON_NAME][PERSON_NAME]"
type input "[URL][DOMAIN_NAME][PERSON_NAME][PERSON_NAME]"
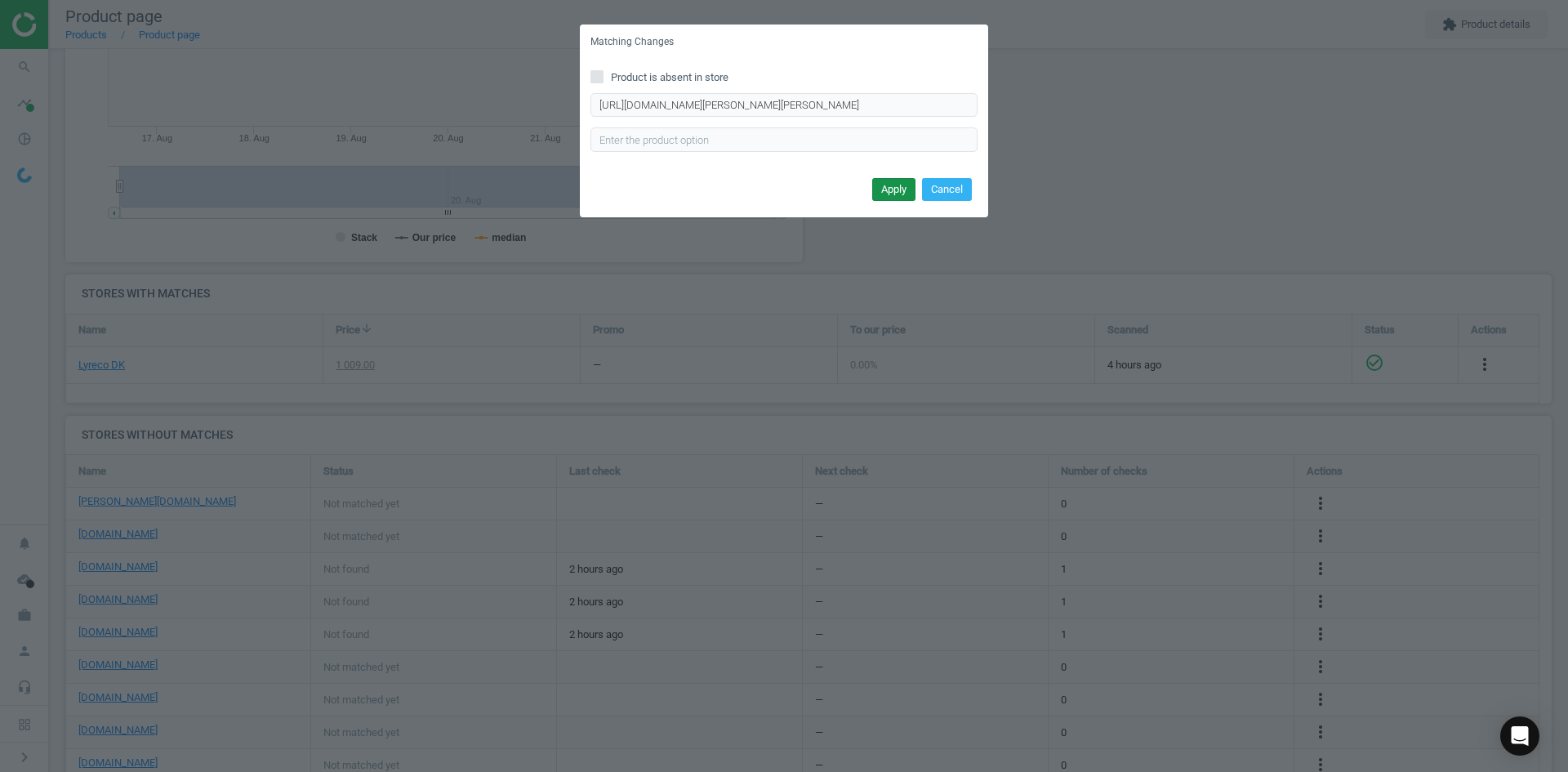
click at [901, 181] on button "Apply" at bounding box center [894, 189] width 44 height 23
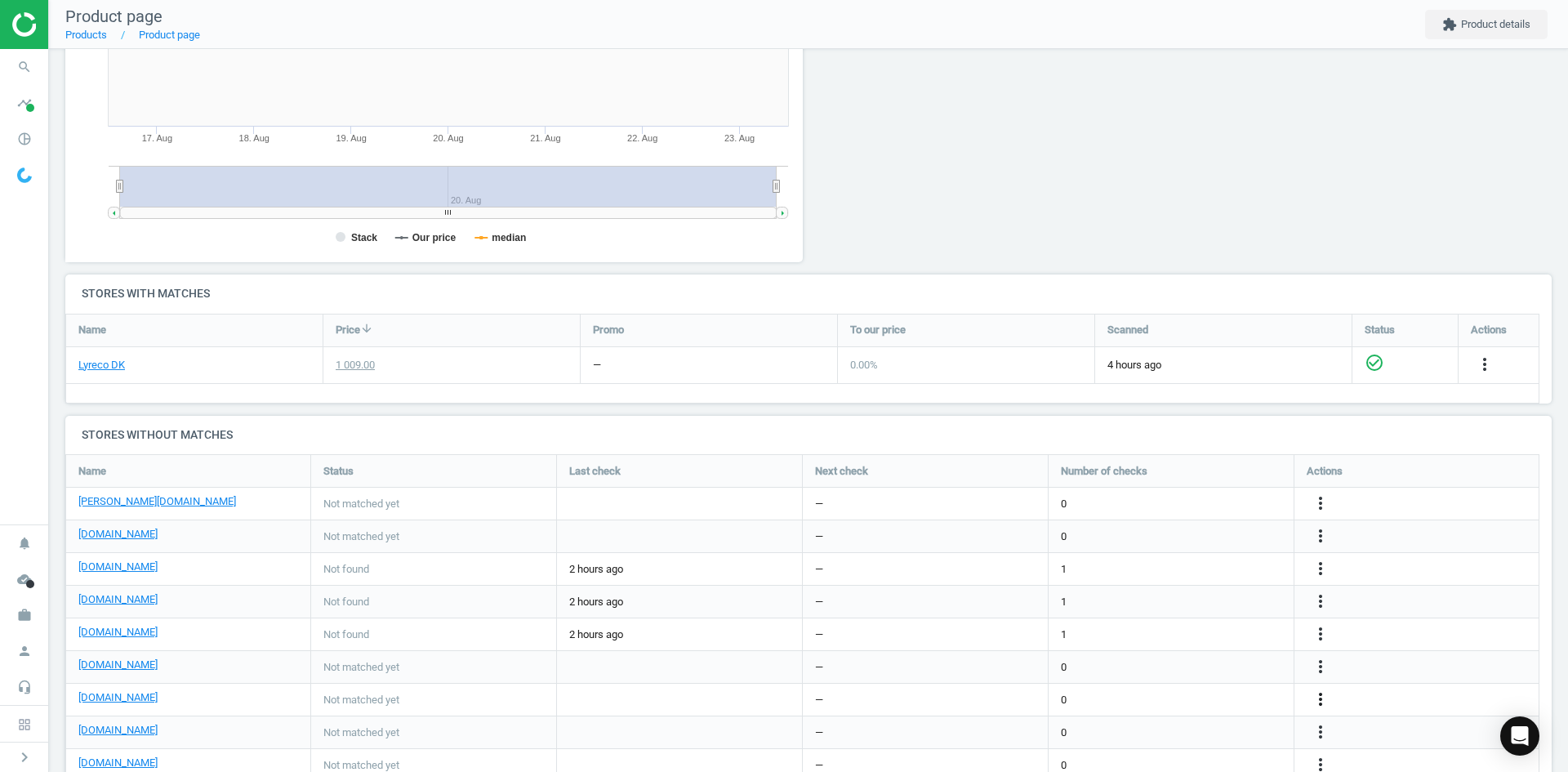
click at [1327, 703] on icon "more_vert" at bounding box center [1320, 699] width 20 height 20
click at [1153, 702] on link "Edit URL/product option" at bounding box center [1193, 700] width 223 height 26
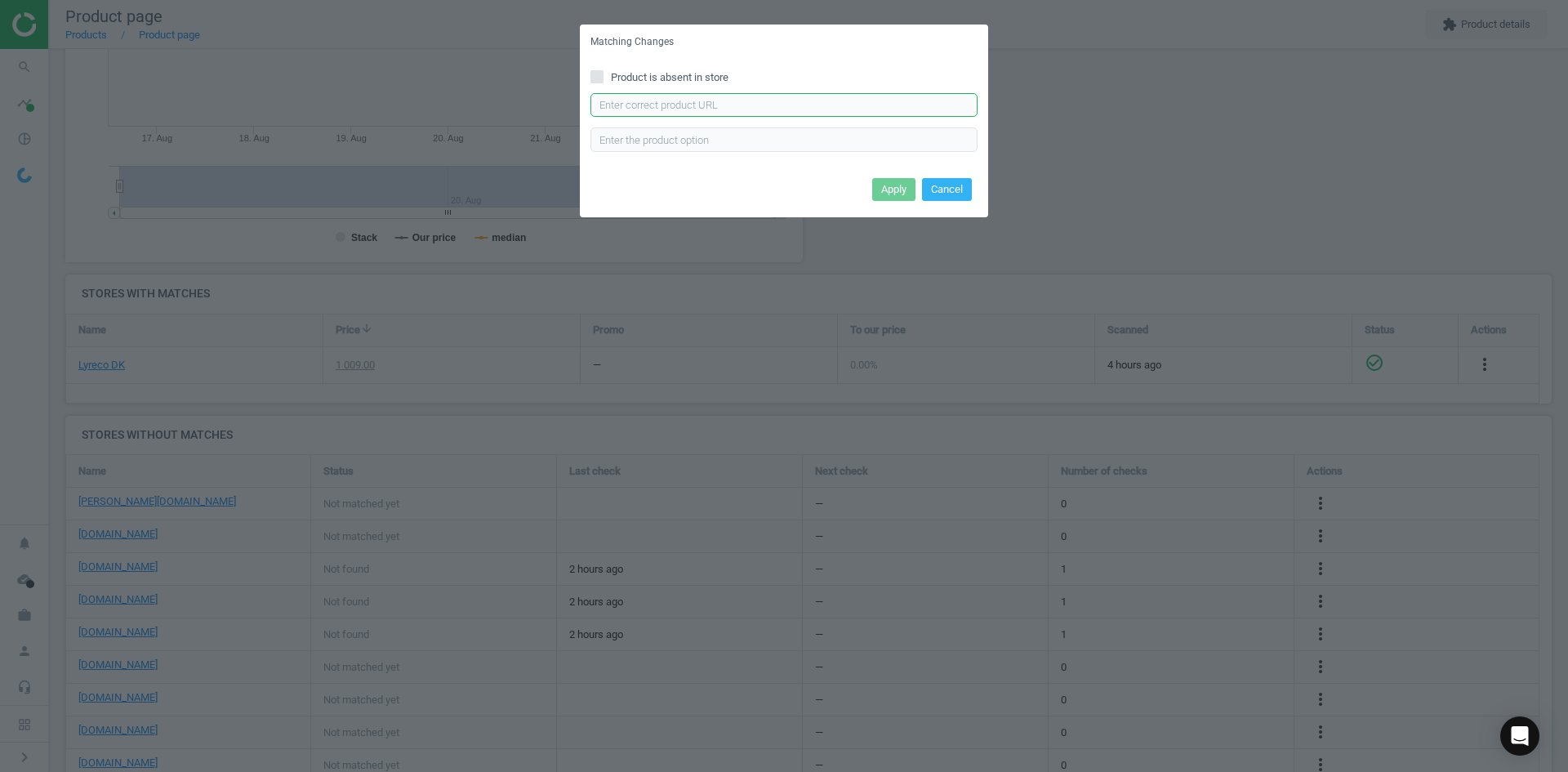
click at [735, 107] on input "text" at bounding box center [783, 106] width 387 height 25
type input "v"
paste input "[URL][DOMAIN_NAME]"
type input "[URL][DOMAIN_NAME]"
click at [904, 186] on button "Apply" at bounding box center [894, 189] width 44 height 23
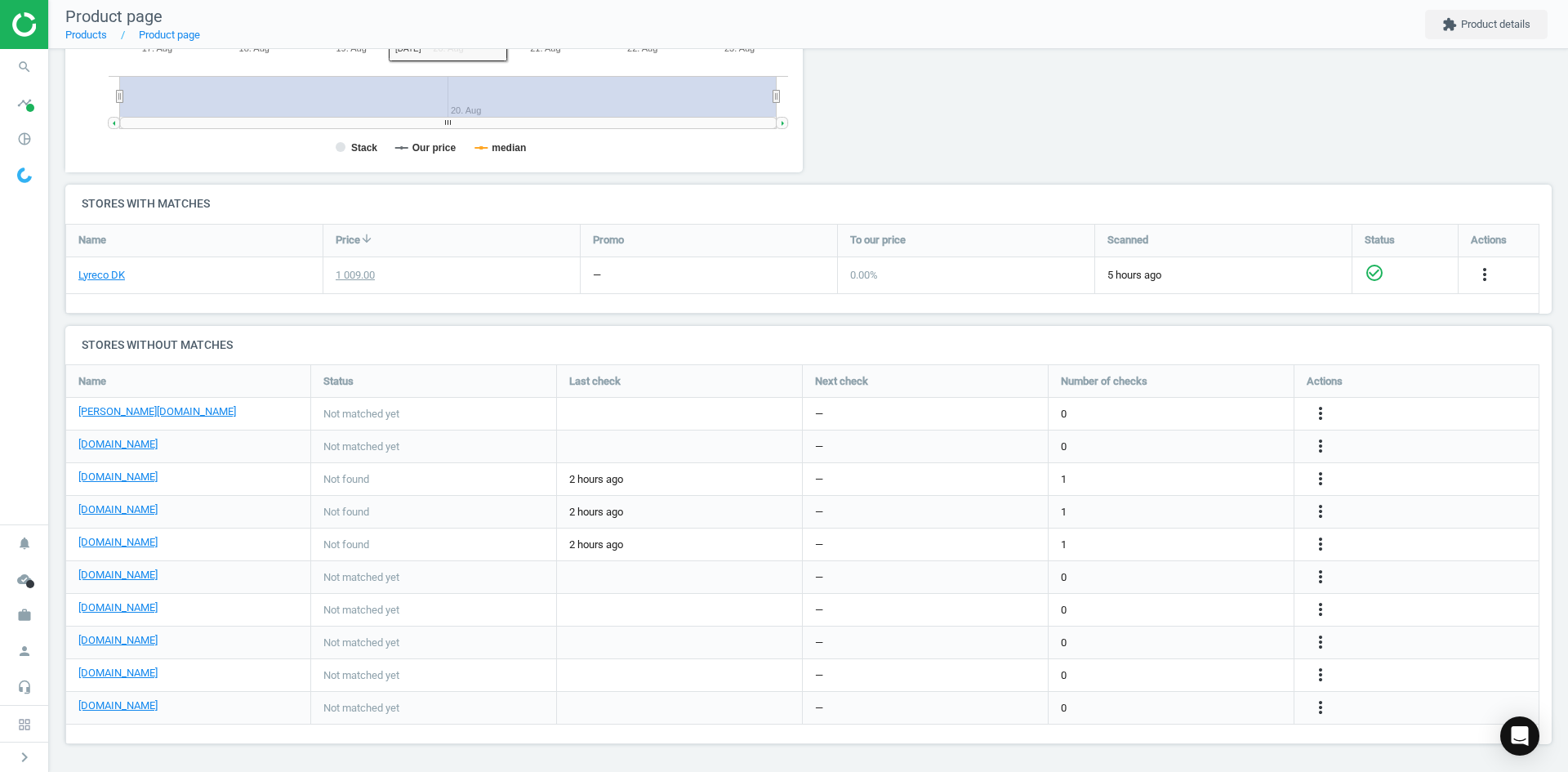
scroll to position [417, 0]
click at [1323, 673] on icon "more_vert" at bounding box center [1320, 673] width 20 height 20
click at [1213, 682] on link "Edit URL/product option" at bounding box center [1193, 674] width 223 height 26
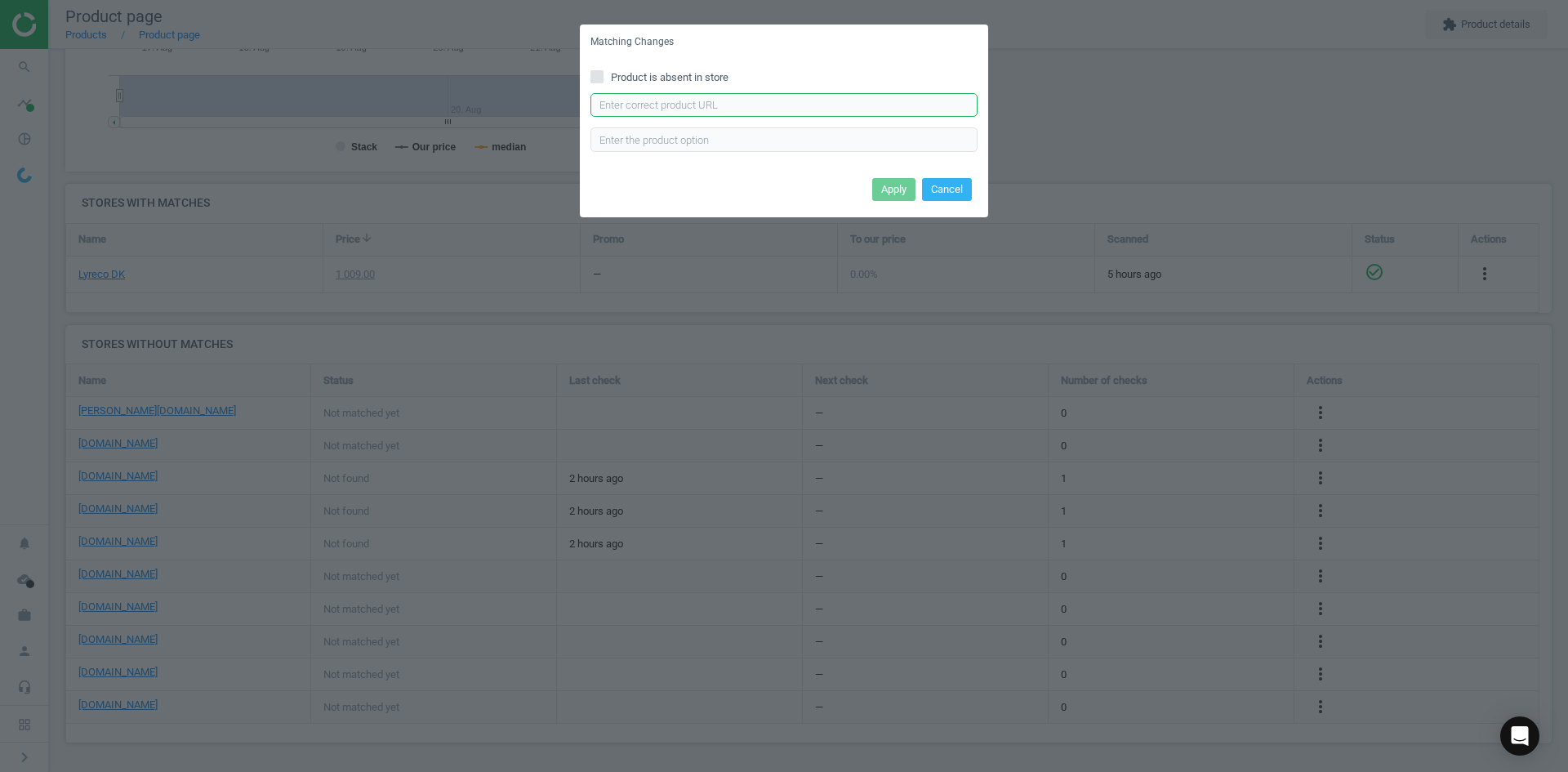
click at [630, 105] on input "text" at bounding box center [783, 106] width 387 height 25
paste input "[URL][DOMAIN_NAME][PERSON_NAME]"
type input "[URL][DOMAIN_NAME][PERSON_NAME]"
click at [893, 192] on button "Apply" at bounding box center [894, 189] width 44 height 23
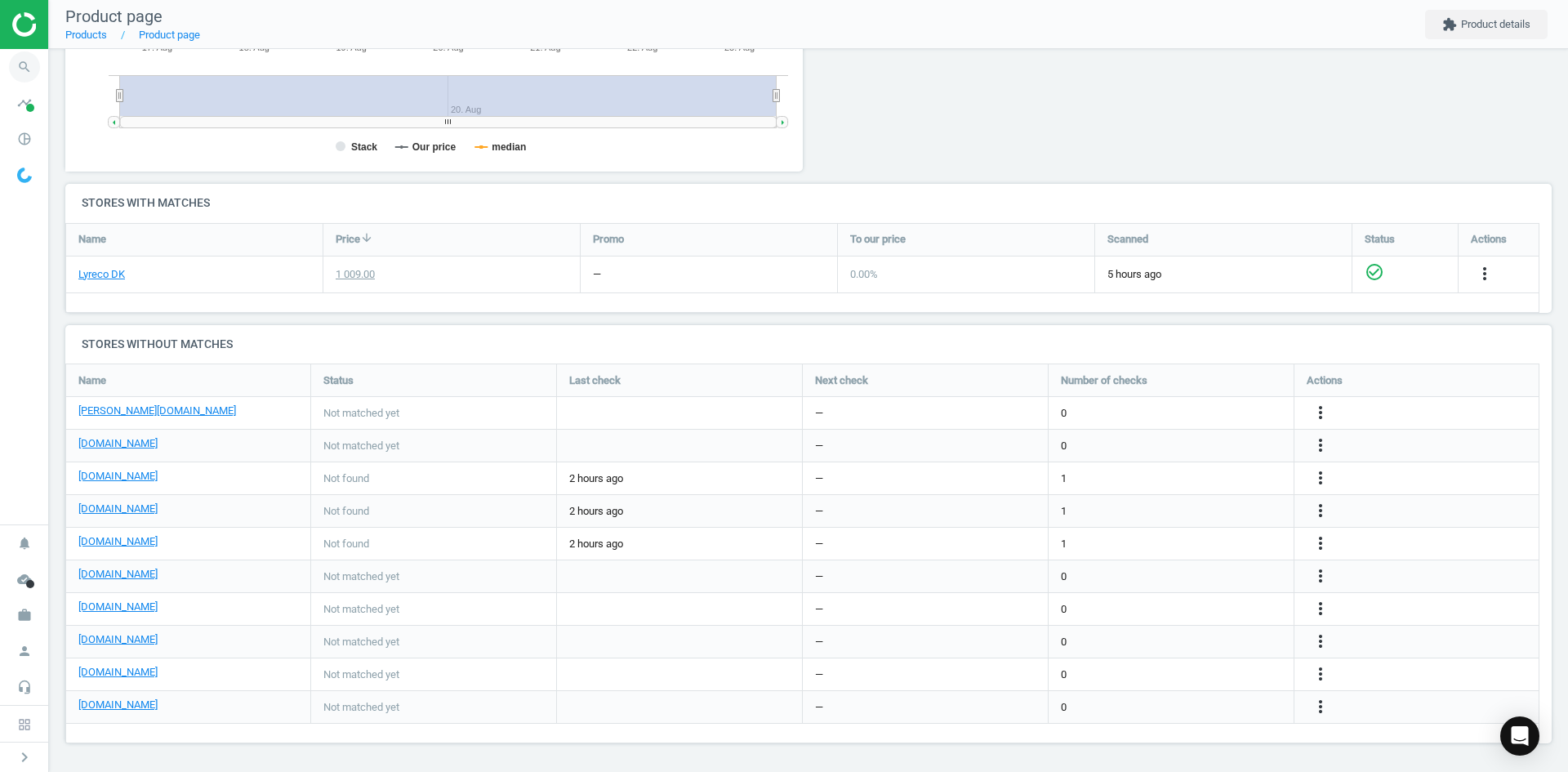
click at [35, 69] on icon "search" at bounding box center [24, 67] width 31 height 31
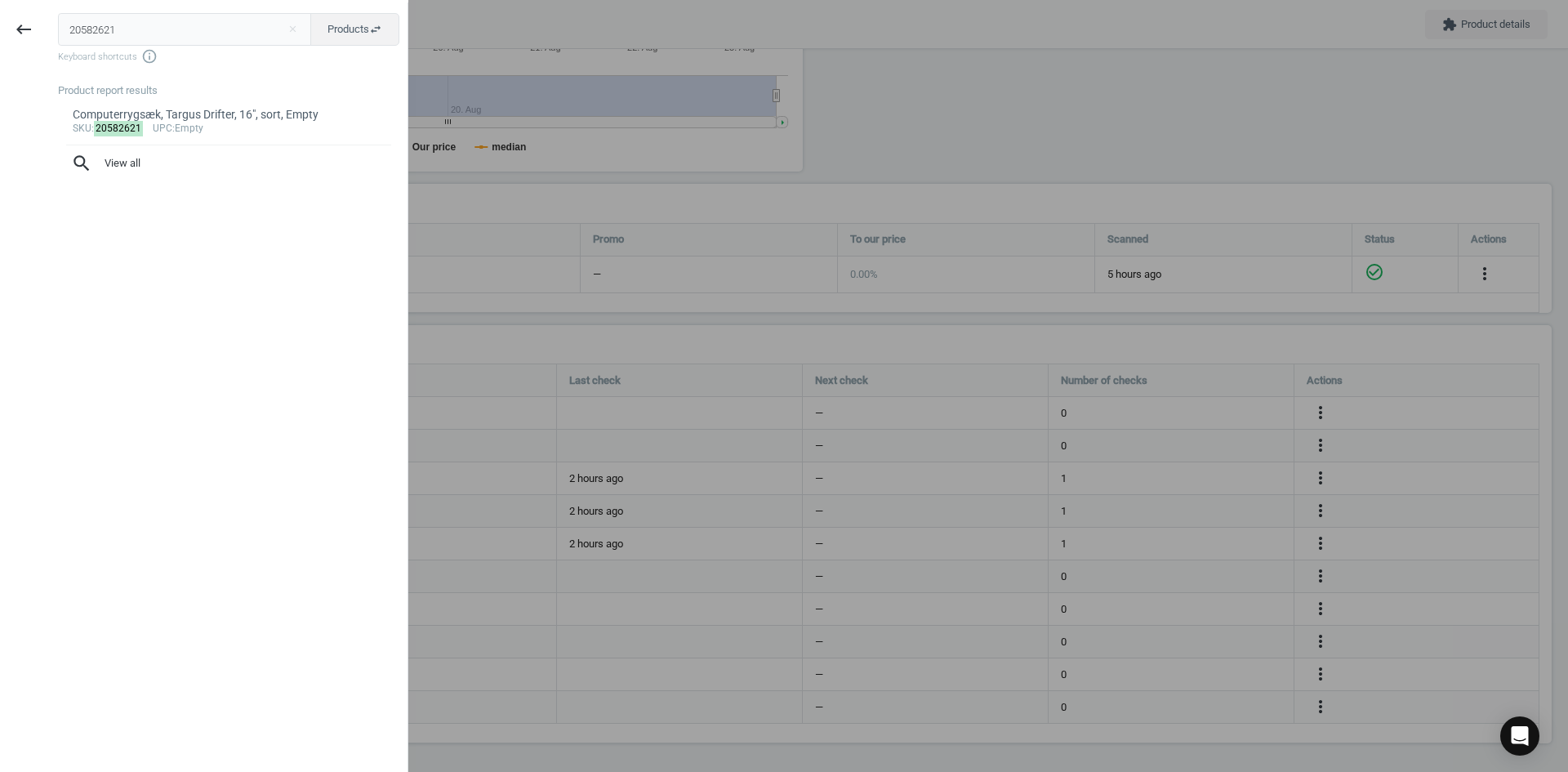
drag, startPoint x: 13, startPoint y: 28, endPoint x: 0, endPoint y: 32, distance: 13.6
click at [0, 32] on div "keyboard_backspace 20582621 close Products swap_horiz Keyboard shortcuts info_o…" at bounding box center [204, 389] width 409 height 772
type input "5365685"
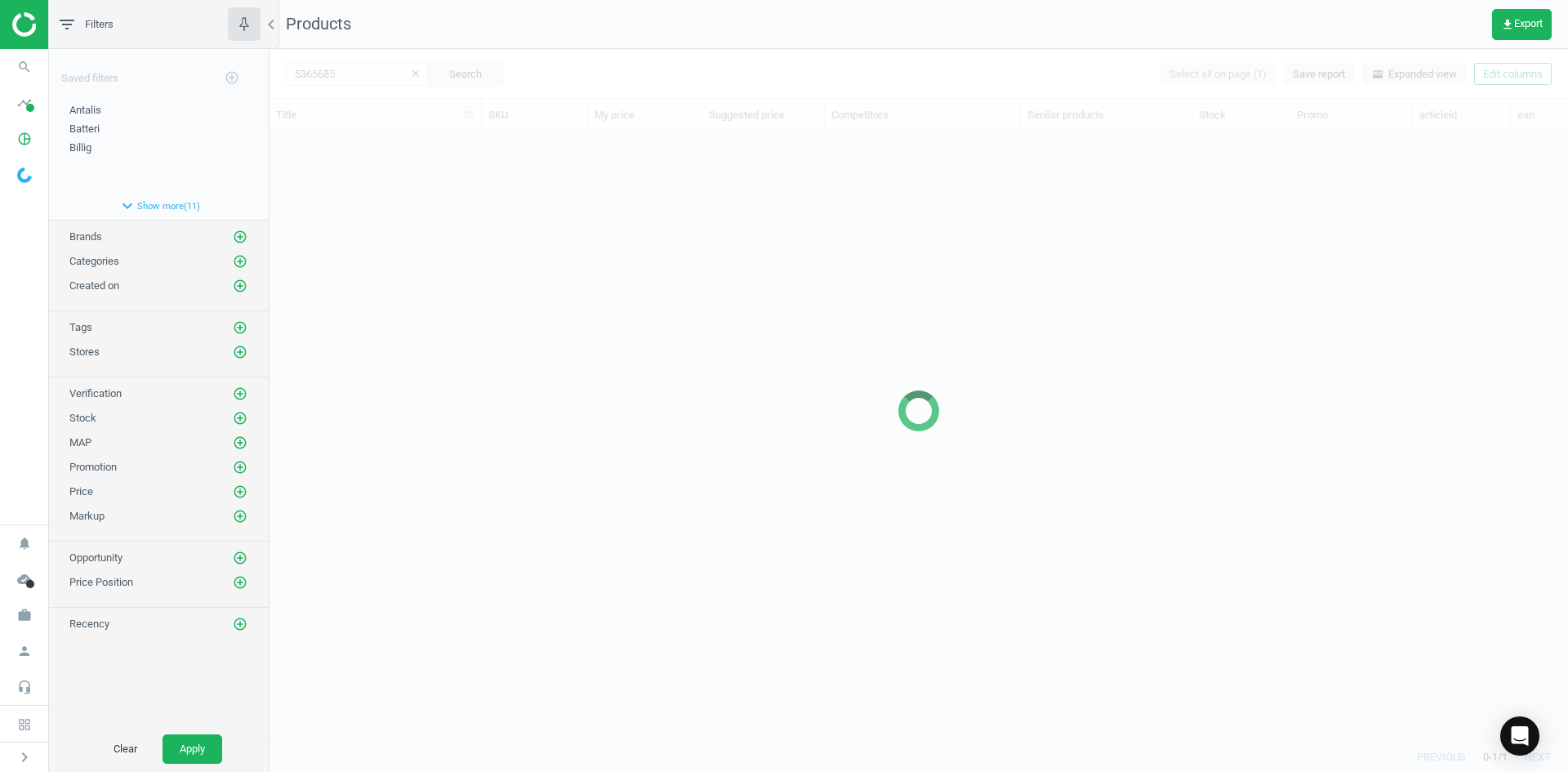
scroll to position [585, 1286]
click at [349, 329] on div at bounding box center [919, 411] width 1298 height 723
click at [418, 377] on div at bounding box center [919, 411] width 1298 height 723
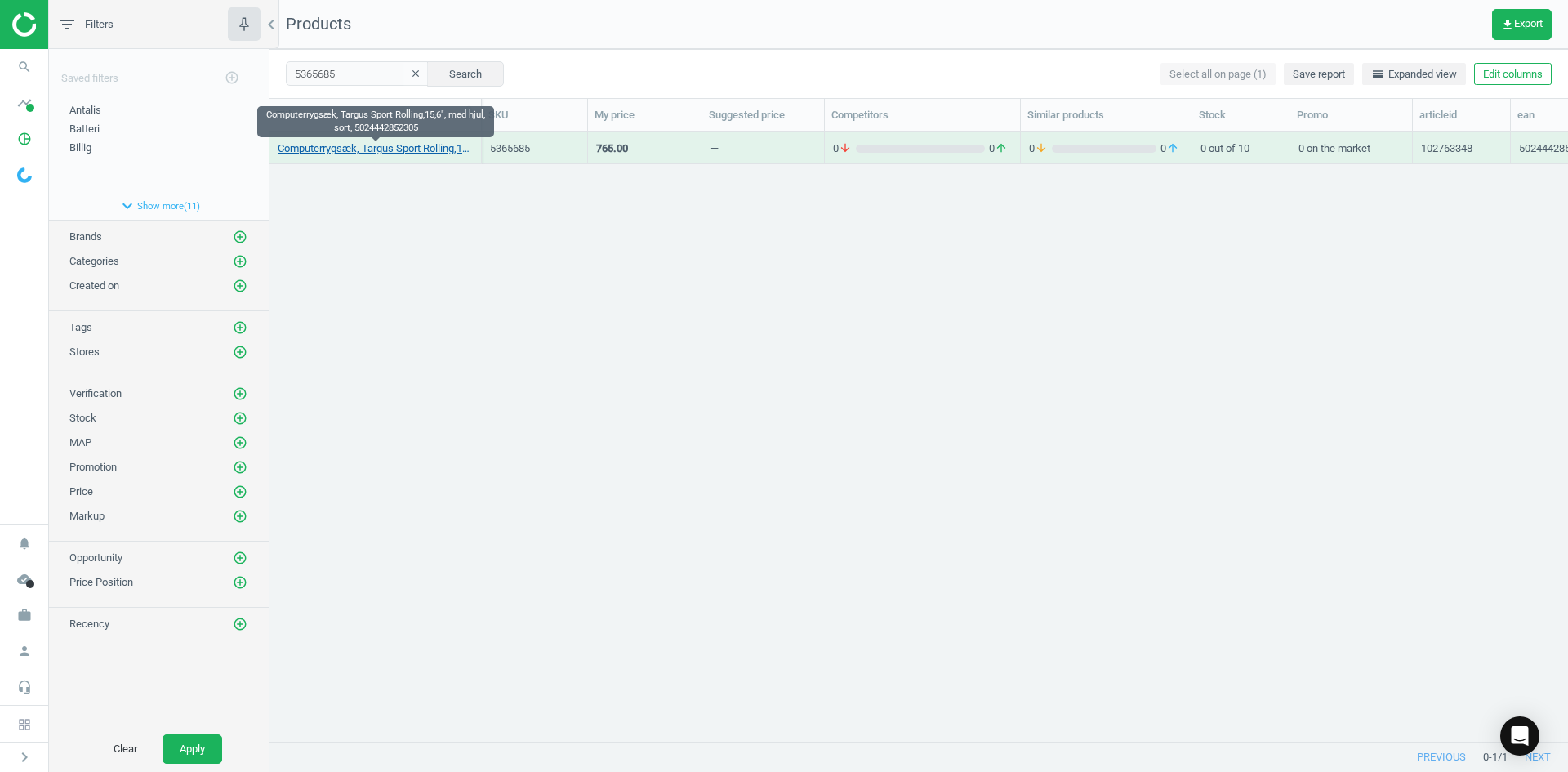
click at [395, 154] on link "Computerrygsæk, Targus Sport Rolling,15,6", med hjul, sort, 5024442852305" at bounding box center [374, 148] width 195 height 14
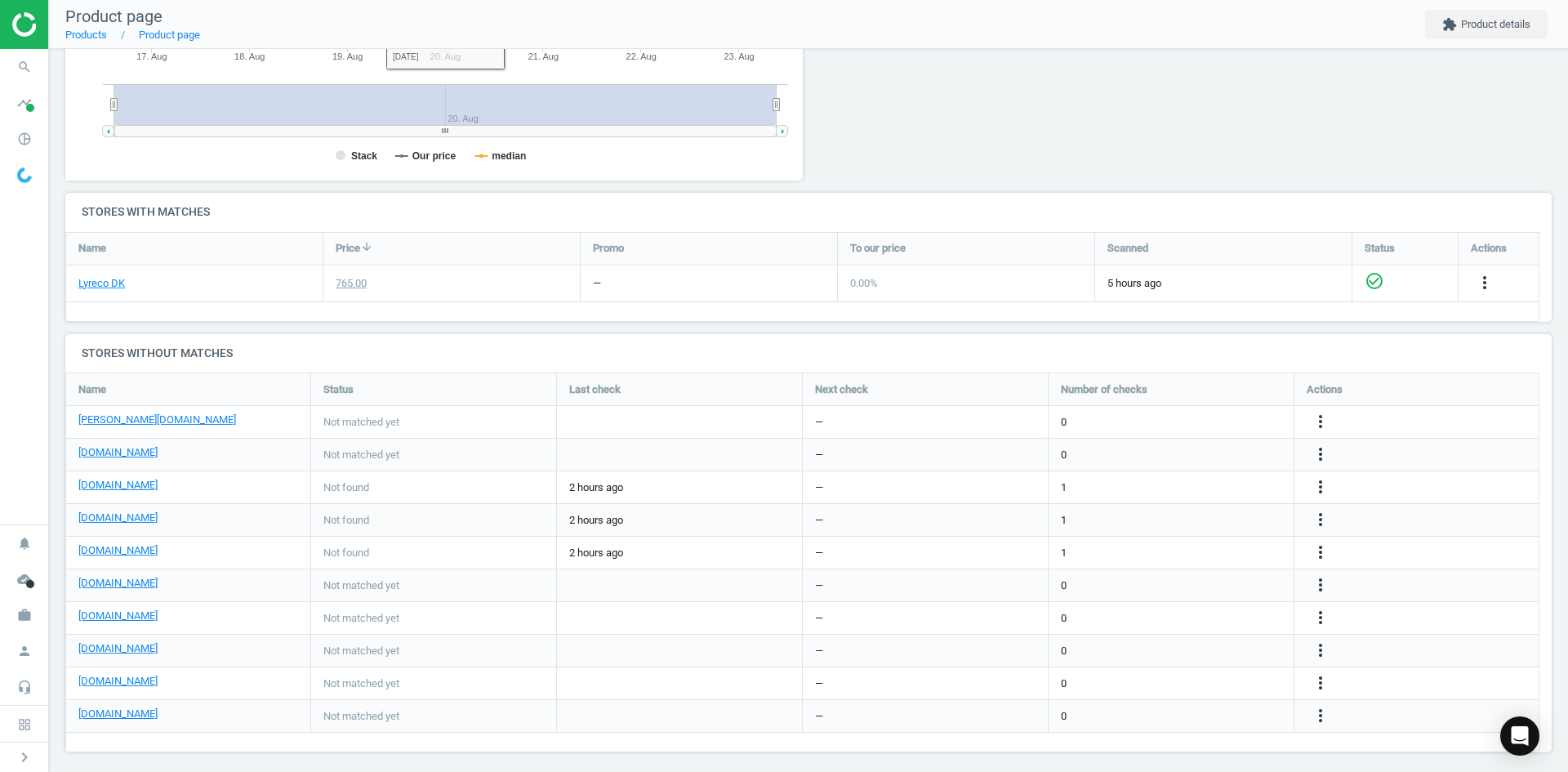
scroll to position [417, 0]
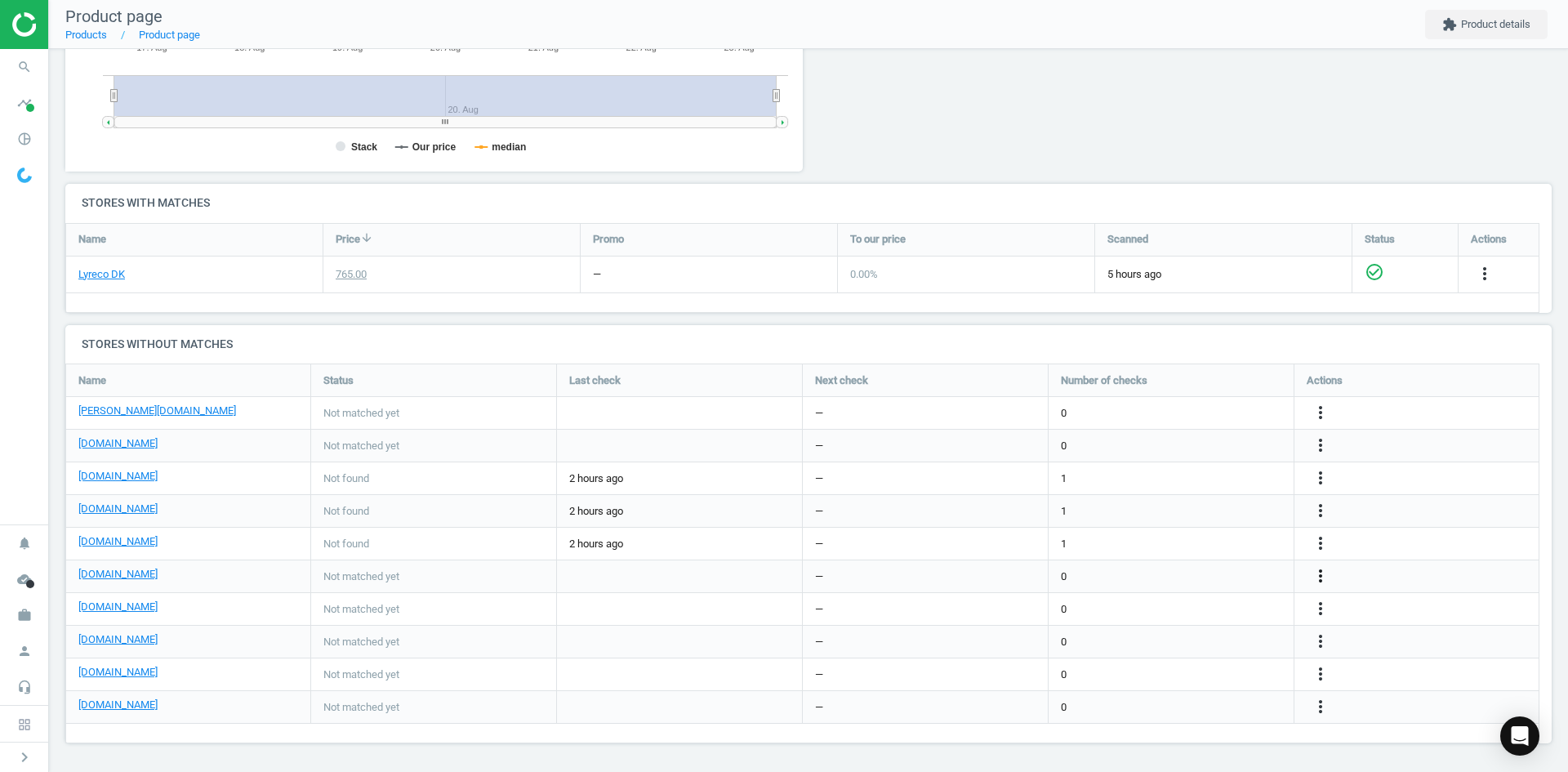
click at [1324, 578] on icon "more_vert" at bounding box center [1320, 575] width 20 height 20
click at [1193, 577] on link "Edit URL/product option" at bounding box center [1193, 576] width 223 height 26
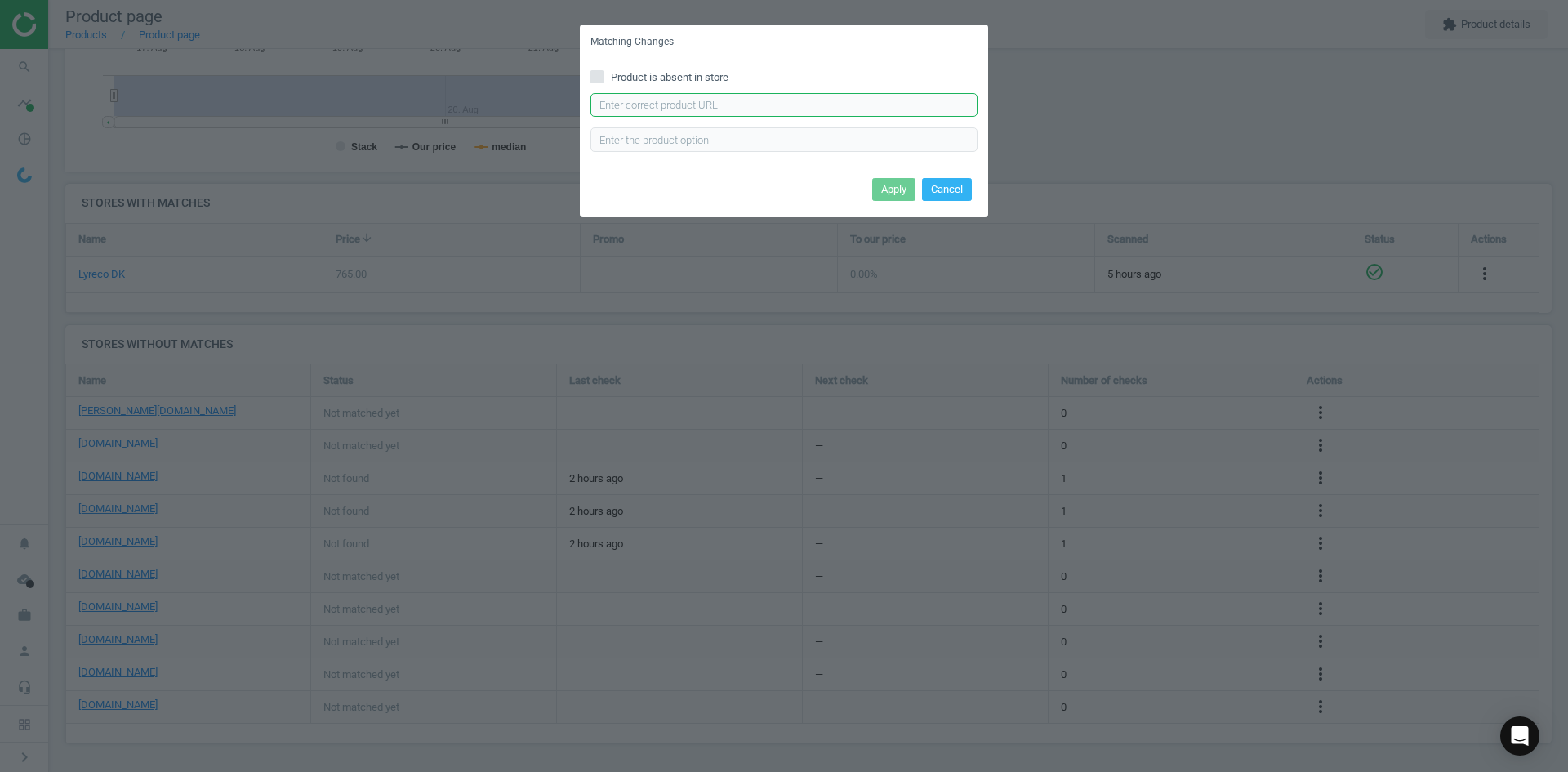
click at [790, 102] on input "text" at bounding box center [783, 106] width 387 height 25
paste input "[URL][DOMAIN_NAME][PERSON_NAME]"
type input "[URL][DOMAIN_NAME][PERSON_NAME]"
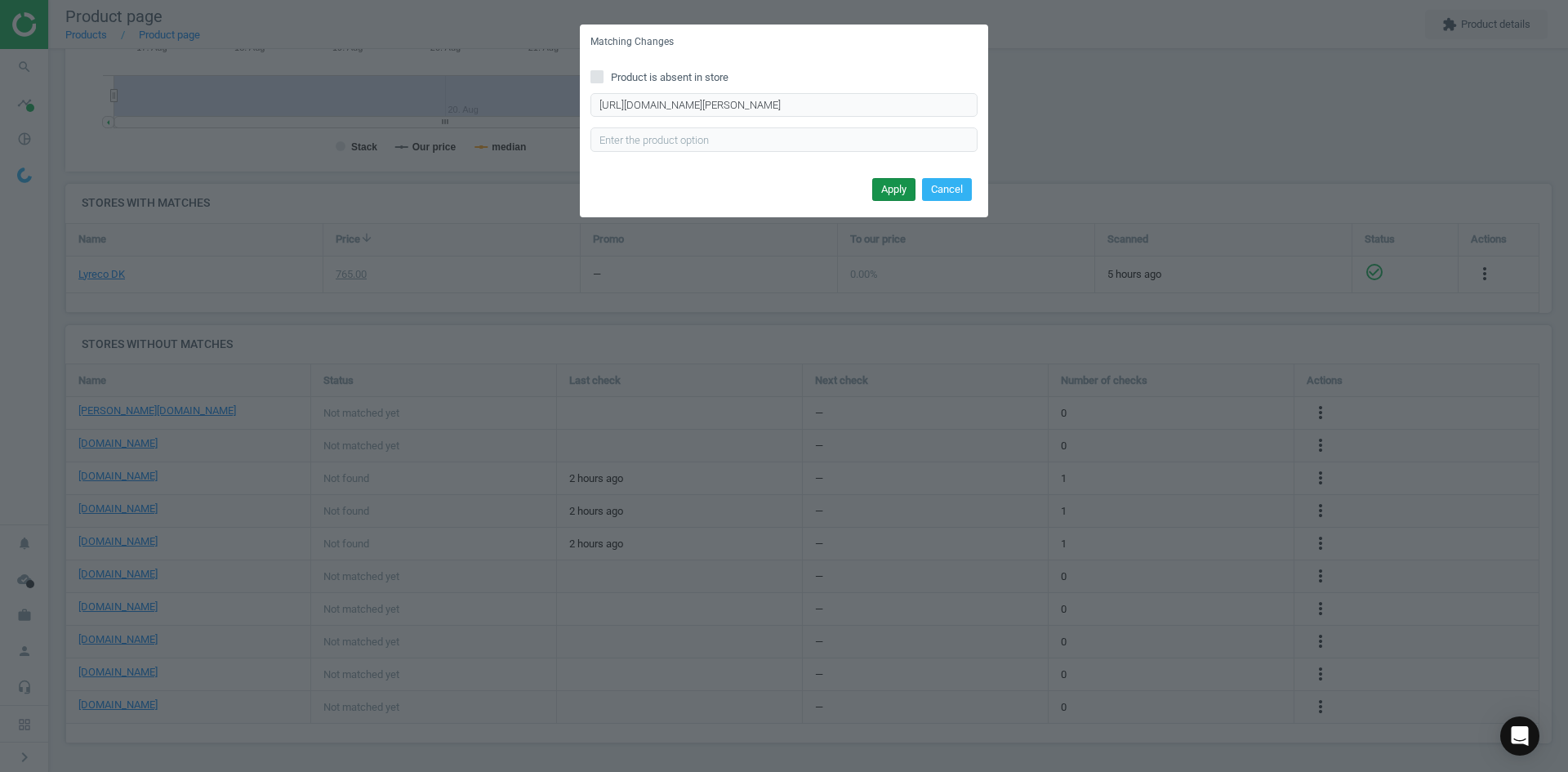
click at [908, 194] on button "Apply" at bounding box center [894, 189] width 44 height 23
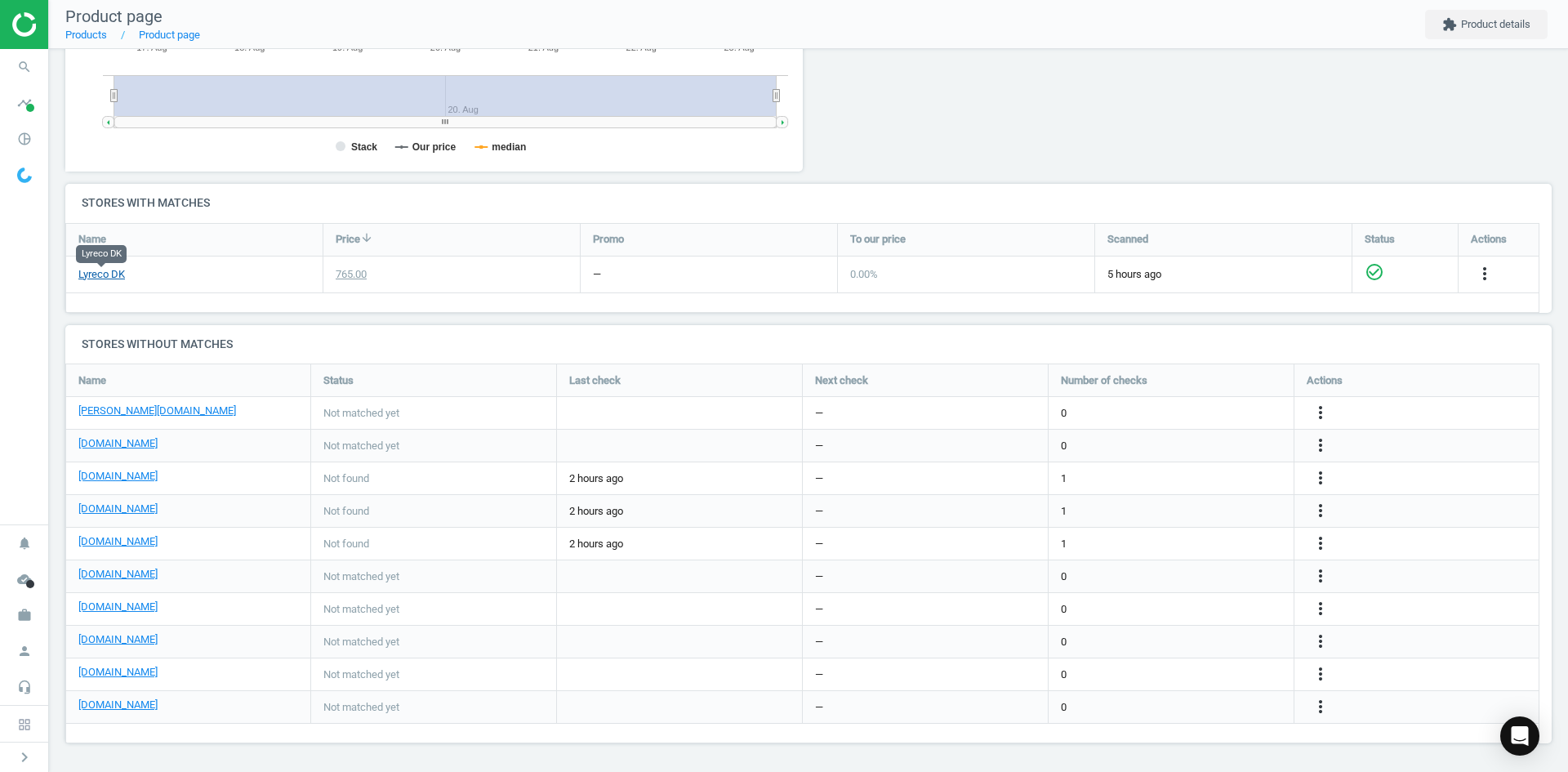
click at [102, 276] on link "Lyreco DK" at bounding box center [101, 274] width 47 height 14
click at [1315, 609] on icon "more_vert" at bounding box center [1320, 608] width 20 height 20
click at [1174, 609] on link "Edit URL/product option" at bounding box center [1193, 608] width 223 height 26
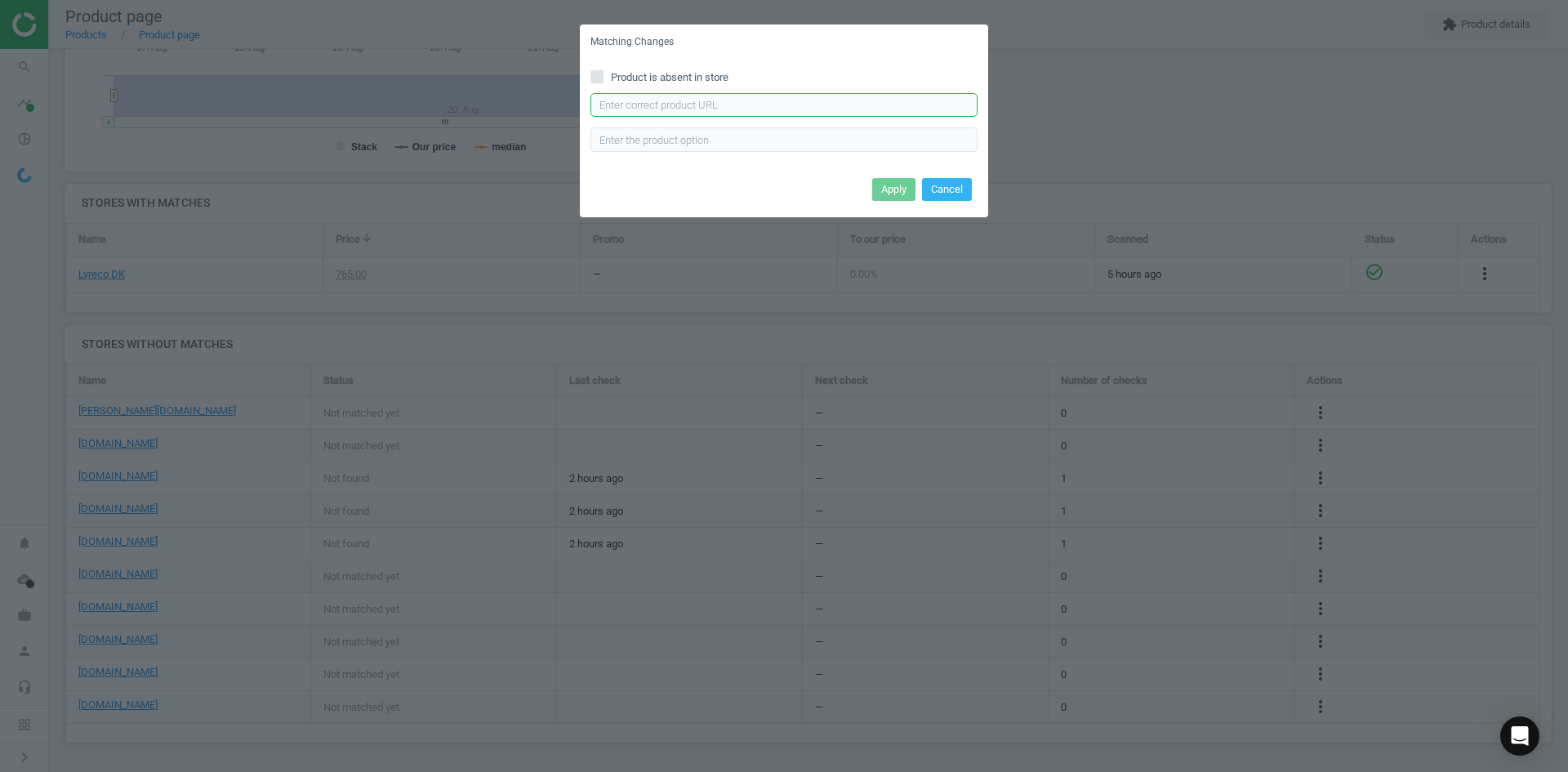
click at [687, 111] on input "text" at bounding box center [783, 106] width 387 height 25
paste input "[URL][DOMAIN_NAME]"
type input "[URL][DOMAIN_NAME]"
click at [889, 193] on button "Apply" at bounding box center [894, 189] width 44 height 23
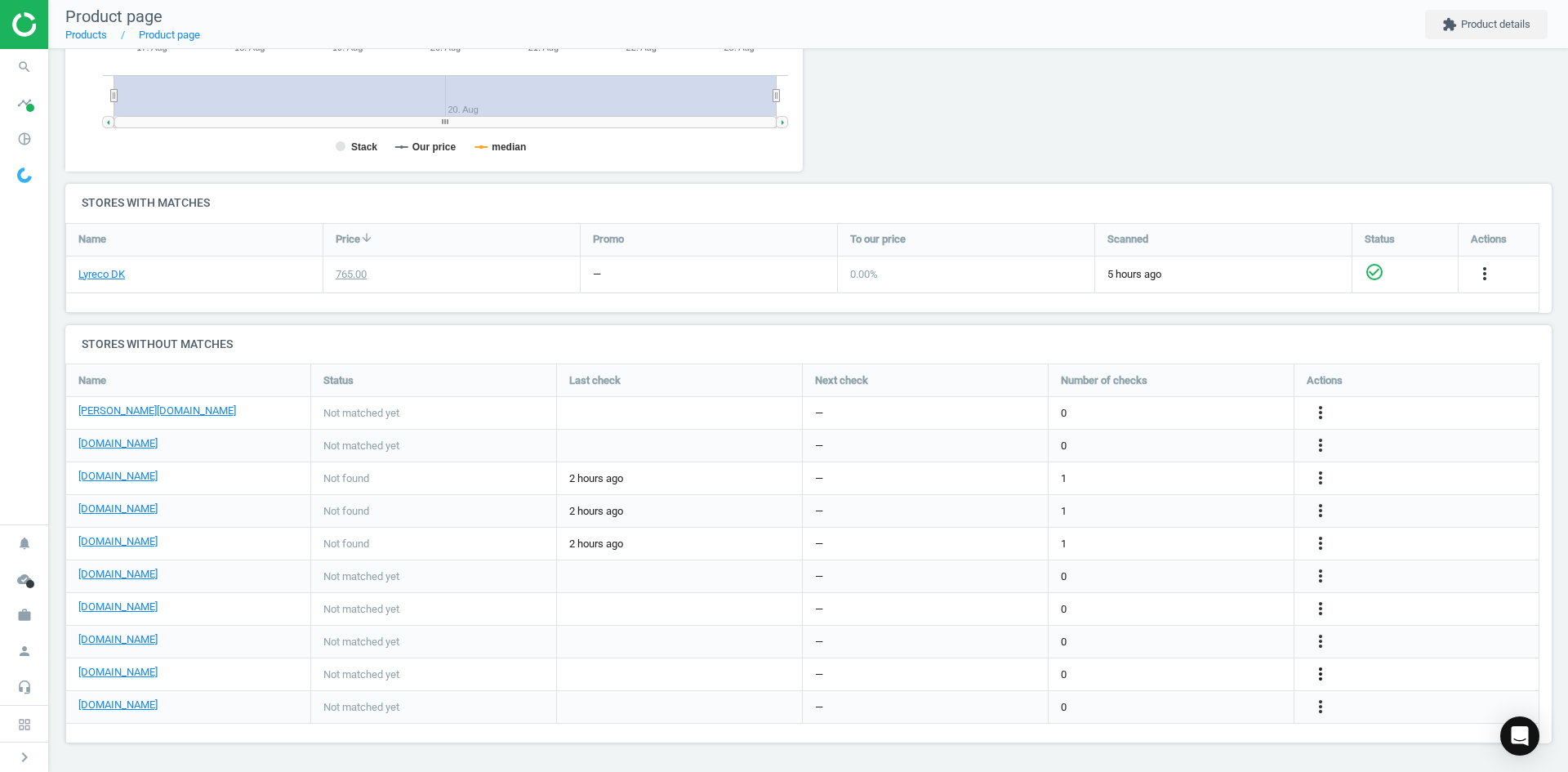
click at [1329, 675] on icon "more_vert" at bounding box center [1320, 673] width 20 height 20
click at [1203, 675] on link "Edit URL/product option" at bounding box center [1193, 674] width 223 height 26
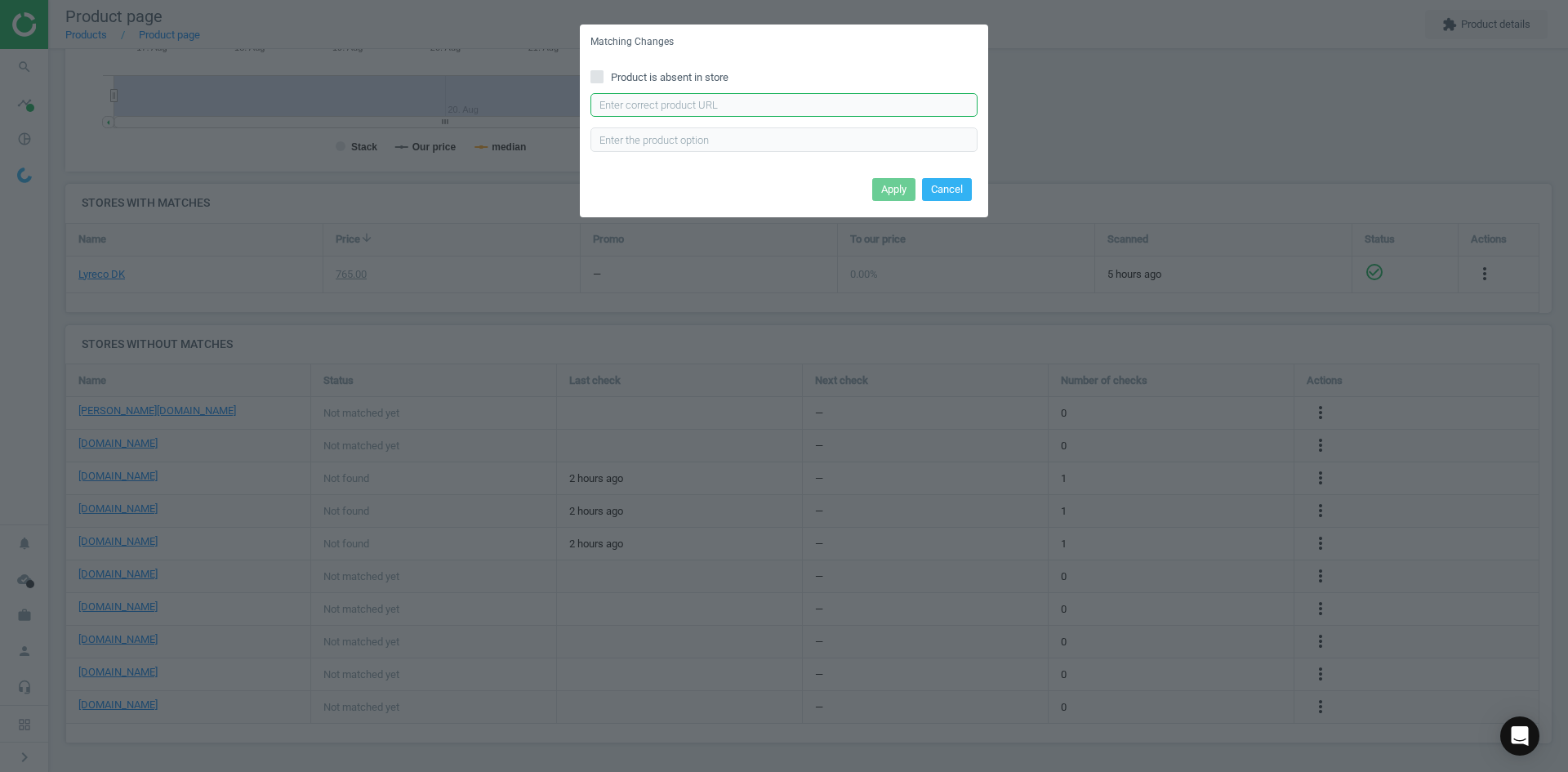
click at [777, 108] on input "text" at bounding box center [783, 106] width 387 height 25
paste input "[URL][DOMAIN_NAME][PERSON_NAME]"
type input "[URL][DOMAIN_NAME][PERSON_NAME]"
click at [872, 186] on button "Apply" at bounding box center [894, 189] width 44 height 23
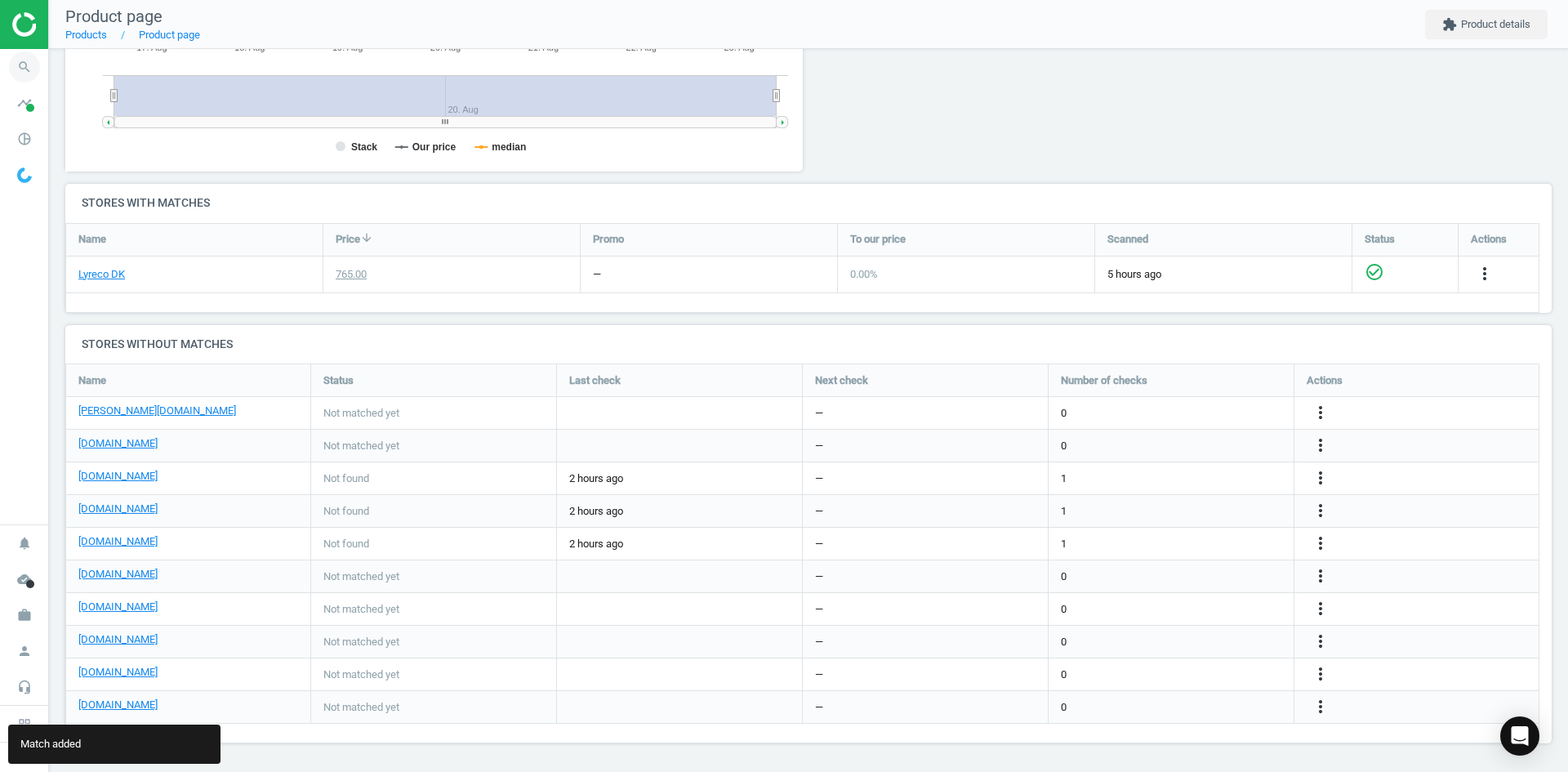
click at [41, 68] on span "search" at bounding box center [25, 68] width 49 height 36
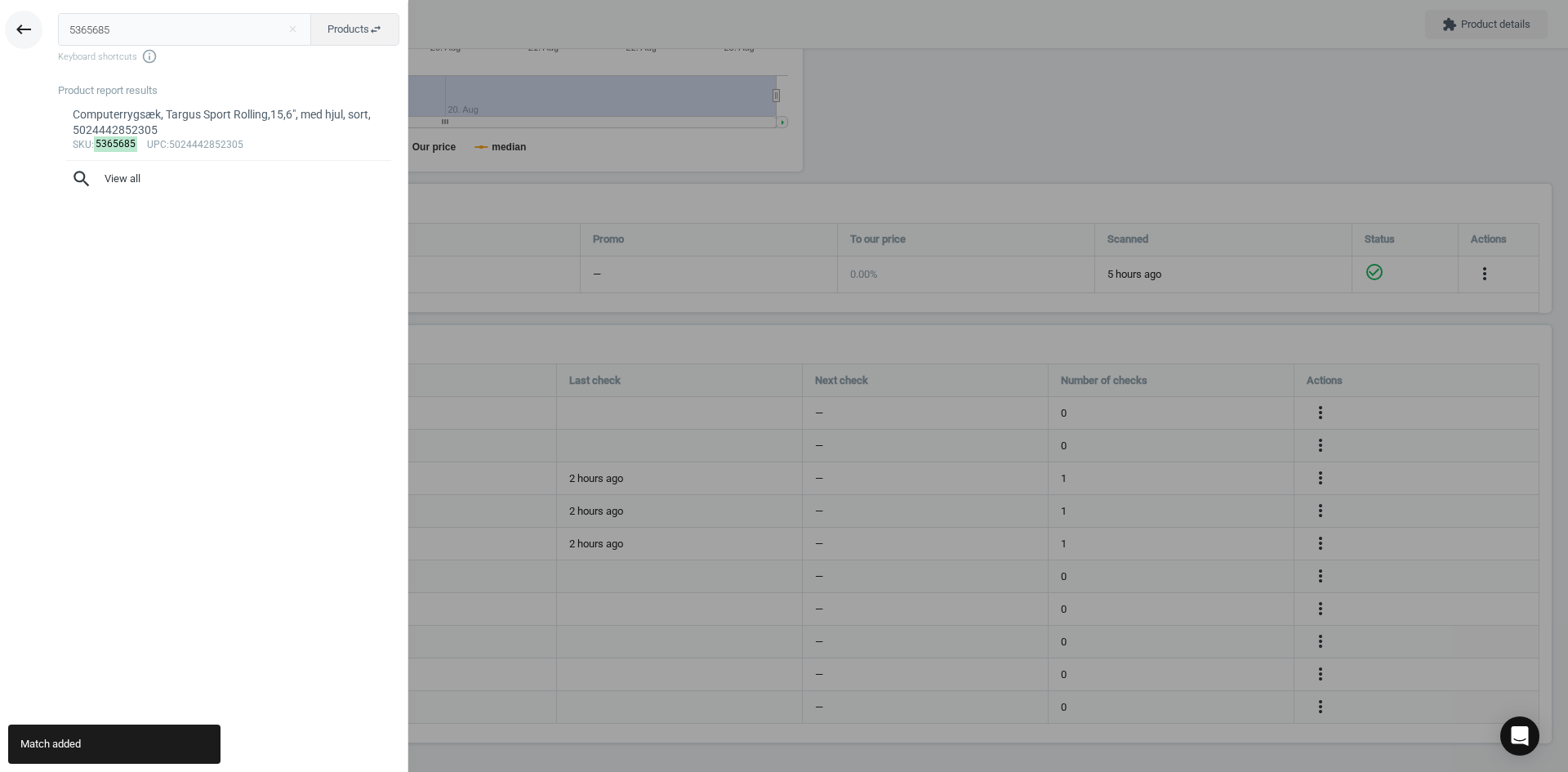
drag, startPoint x: 80, startPoint y: 31, endPoint x: 29, endPoint y: 36, distance: 51.2
click at [32, 31] on div "keyboard_backspace 5365685 close Products swap_horiz Keyboard shortcuts info_ou…" at bounding box center [204, 389] width 409 height 772
type input "19612296"
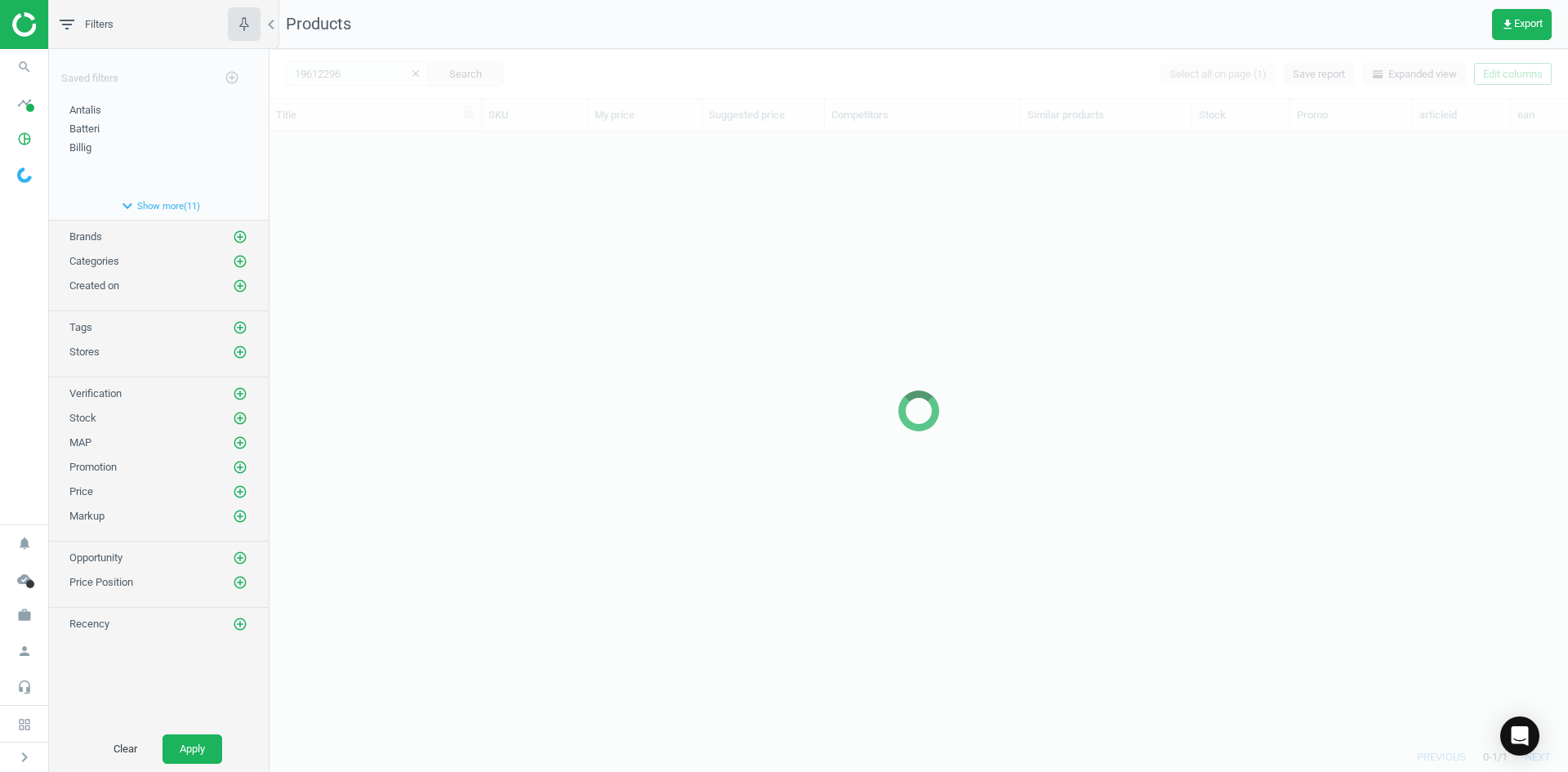
scroll to position [585, 1286]
click at [431, 297] on div at bounding box center [919, 411] width 1298 height 723
click at [436, 233] on div at bounding box center [919, 411] width 1298 height 723
click at [426, 209] on div at bounding box center [919, 411] width 1298 height 723
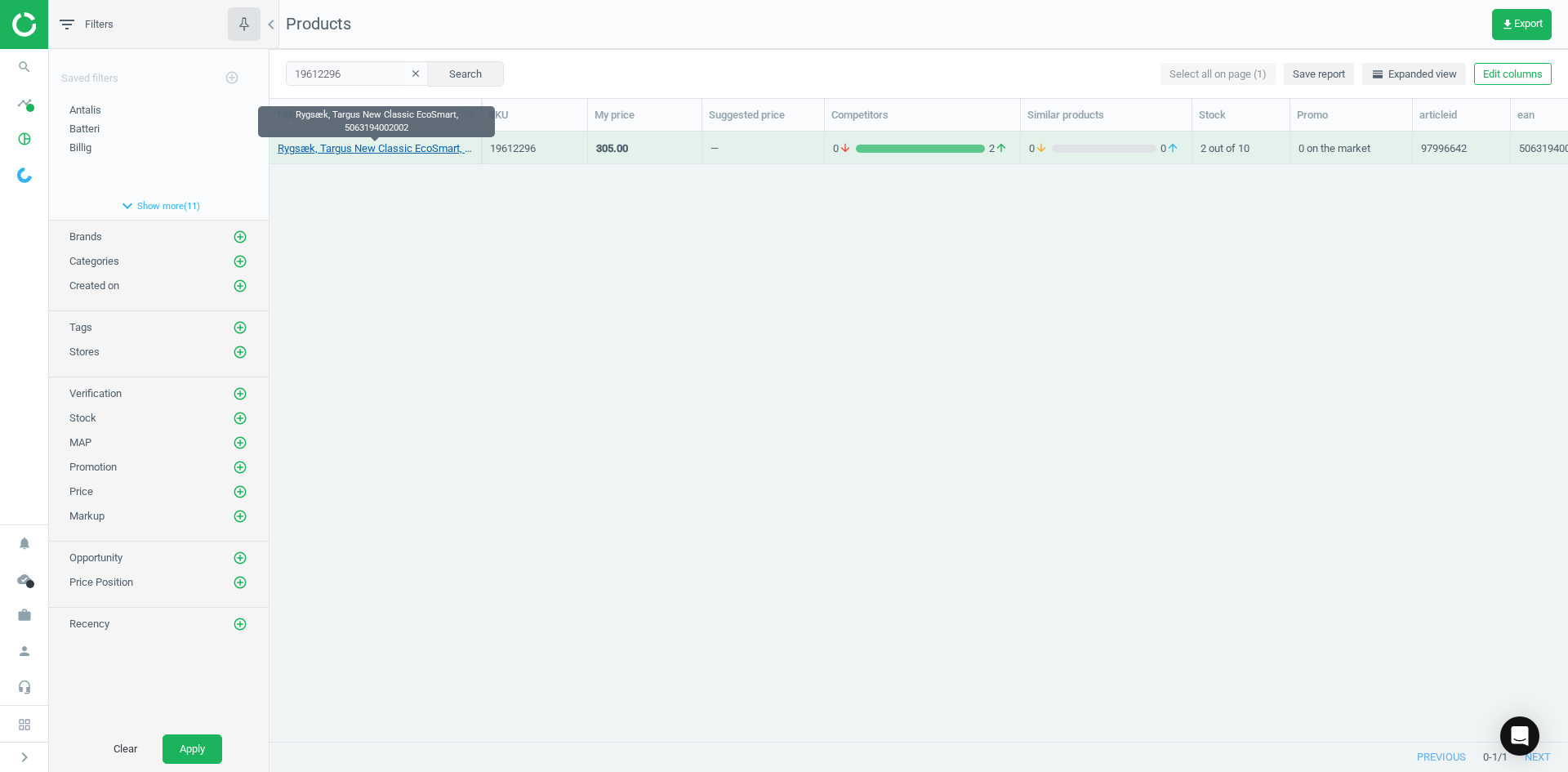
click at [399, 149] on link "Rygsæk, Targus New Classic EcoSmart, 5063194002002" at bounding box center [374, 148] width 195 height 14
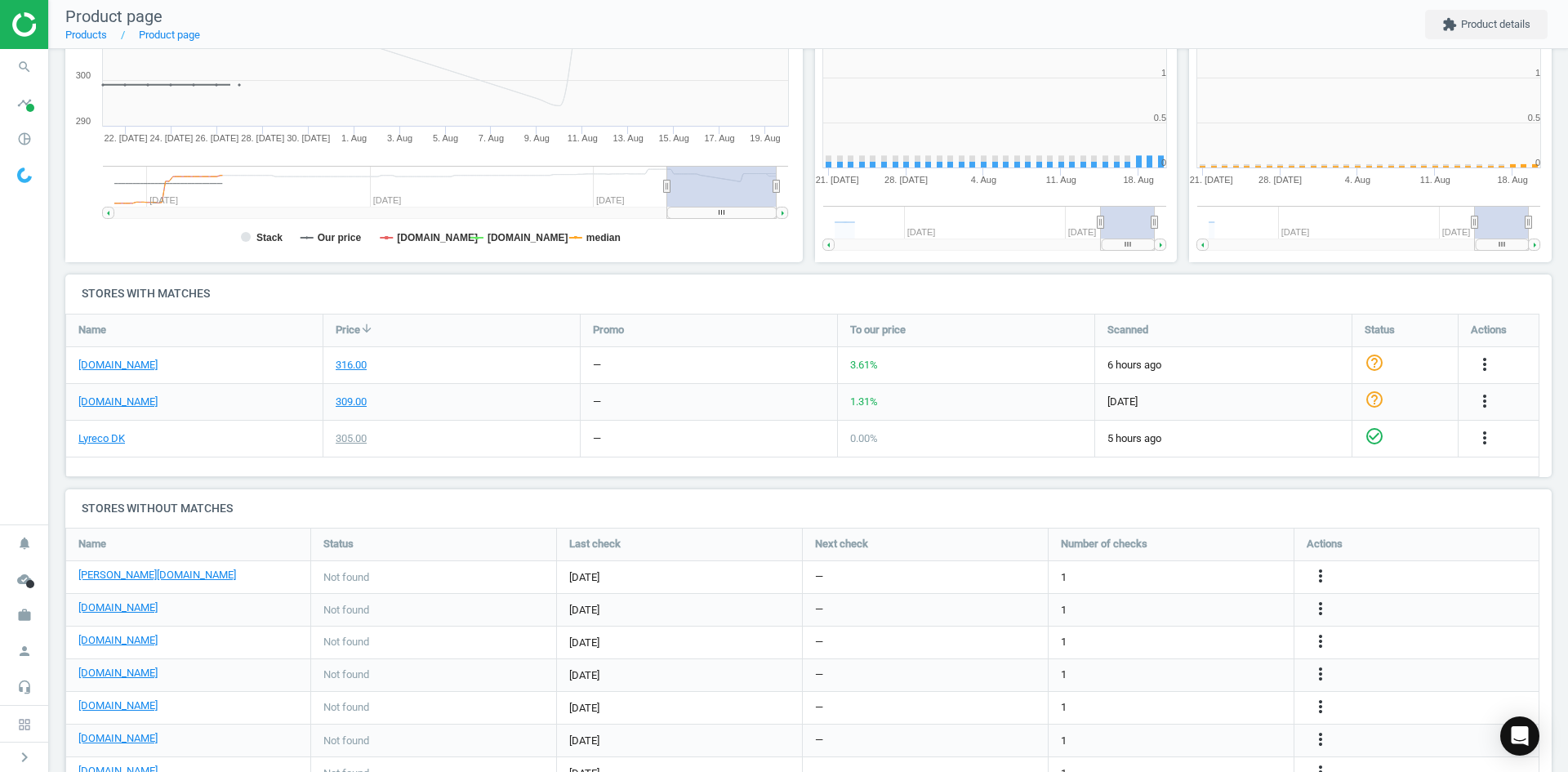
scroll to position [352, 756]
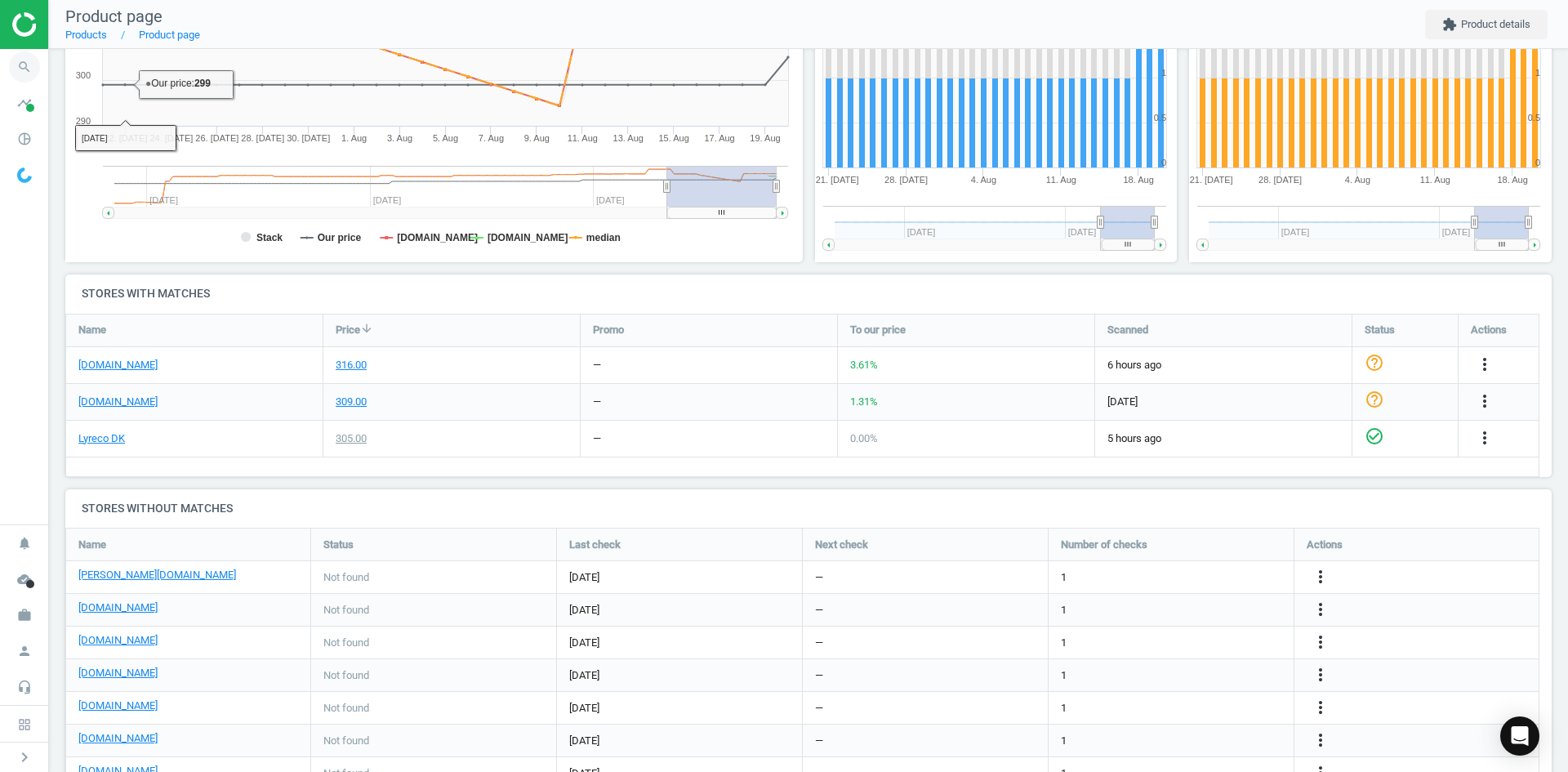
click at [6, 62] on span "search" at bounding box center [25, 68] width 49 height 36
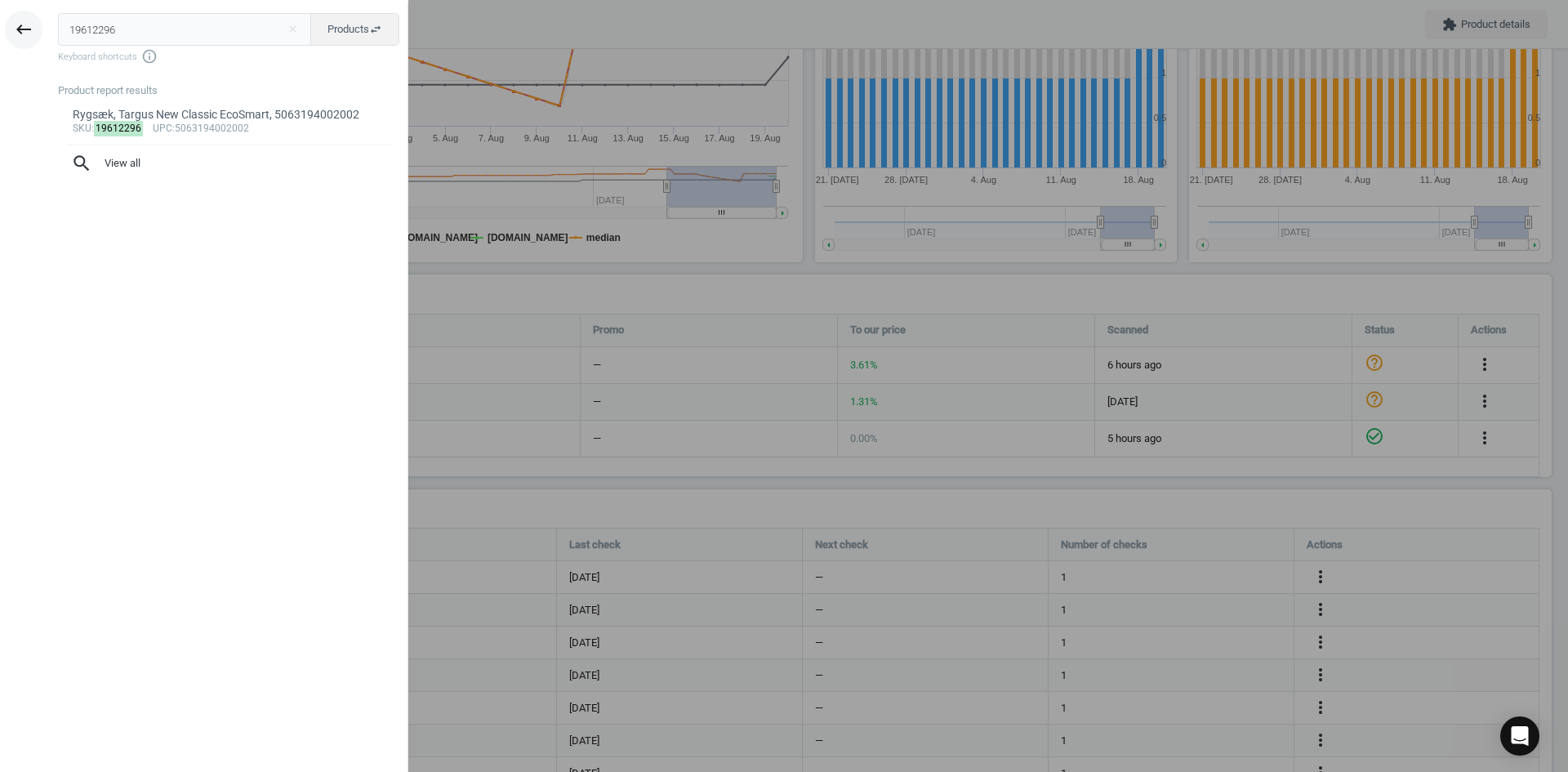
drag, startPoint x: 177, startPoint y: 13, endPoint x: 38, endPoint y: 27, distance: 139.7
click at [18, 19] on div "keyboard_backspace 19612296 close Products swap_horiz Keyboard shortcuts info_o…" at bounding box center [204, 389] width 409 height 772
click at [632, 46] on div at bounding box center [784, 386] width 1568 height 772
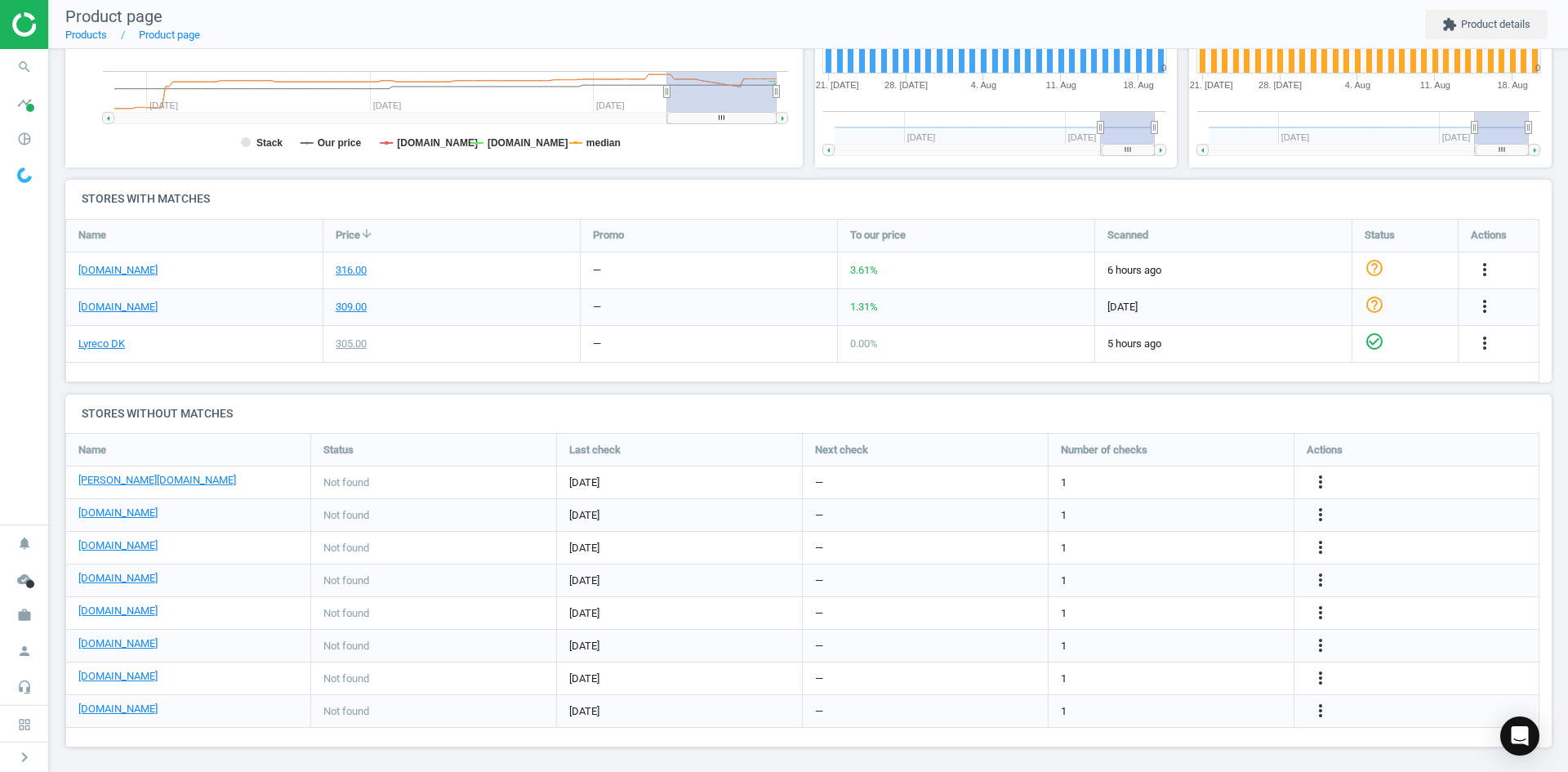
scroll to position [426, 0]
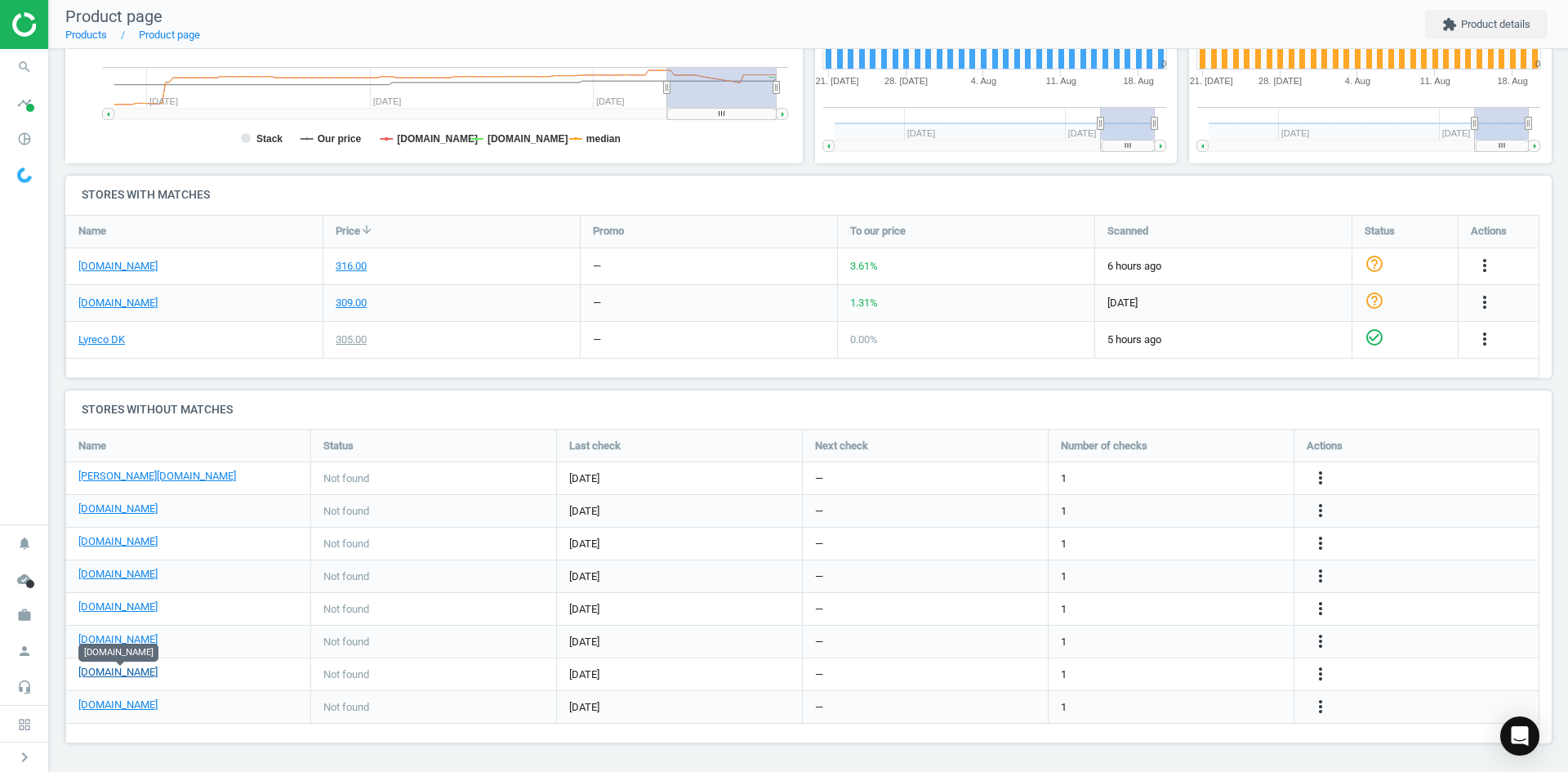
click at [124, 673] on link "[DOMAIN_NAME]" at bounding box center [117, 671] width 79 height 14
